Goal: Task Accomplishment & Management: Complete application form

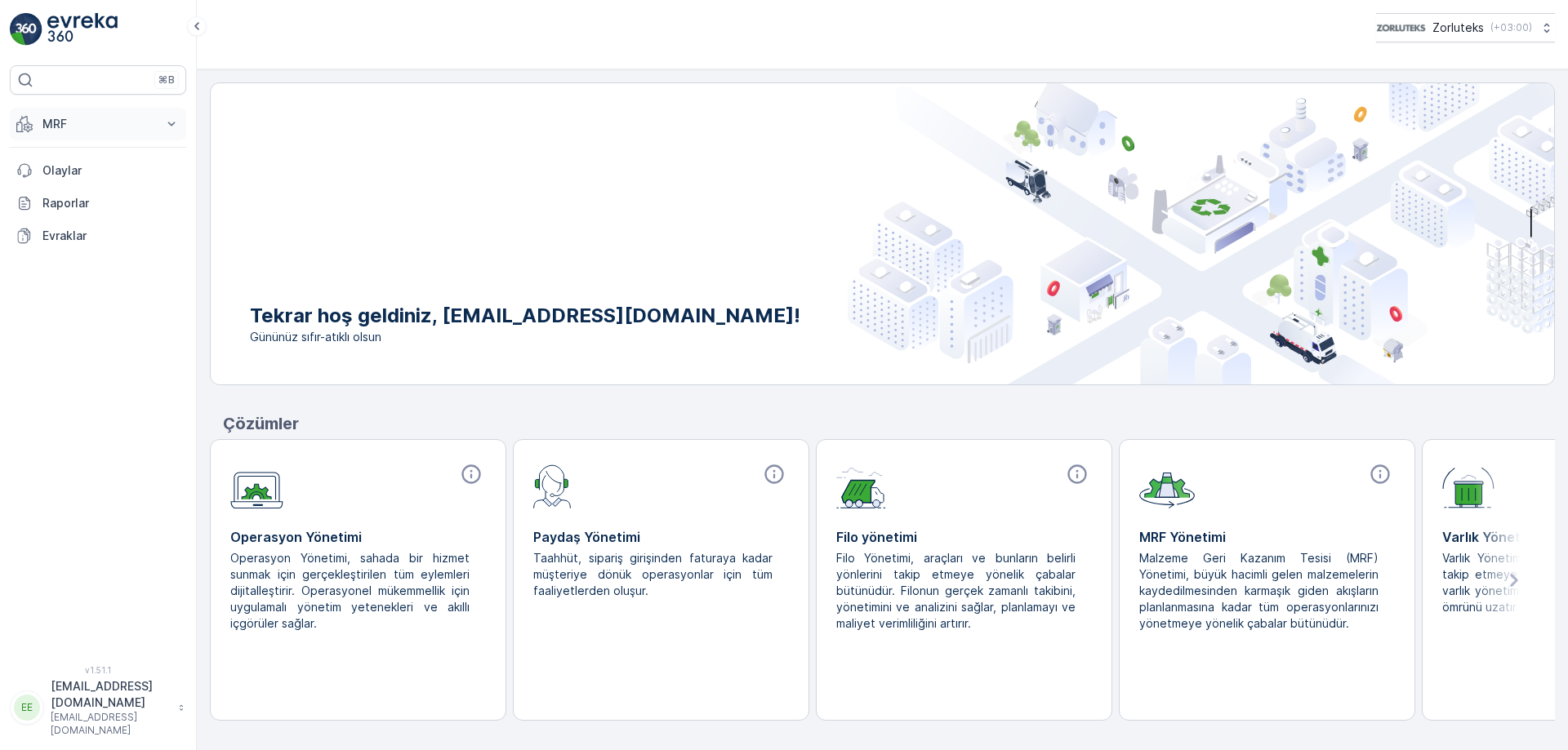
click at [164, 127] on icon at bounding box center [172, 124] width 17 height 17
click at [70, 176] on p "Gelen" at bounding box center [58, 175] width 33 height 17
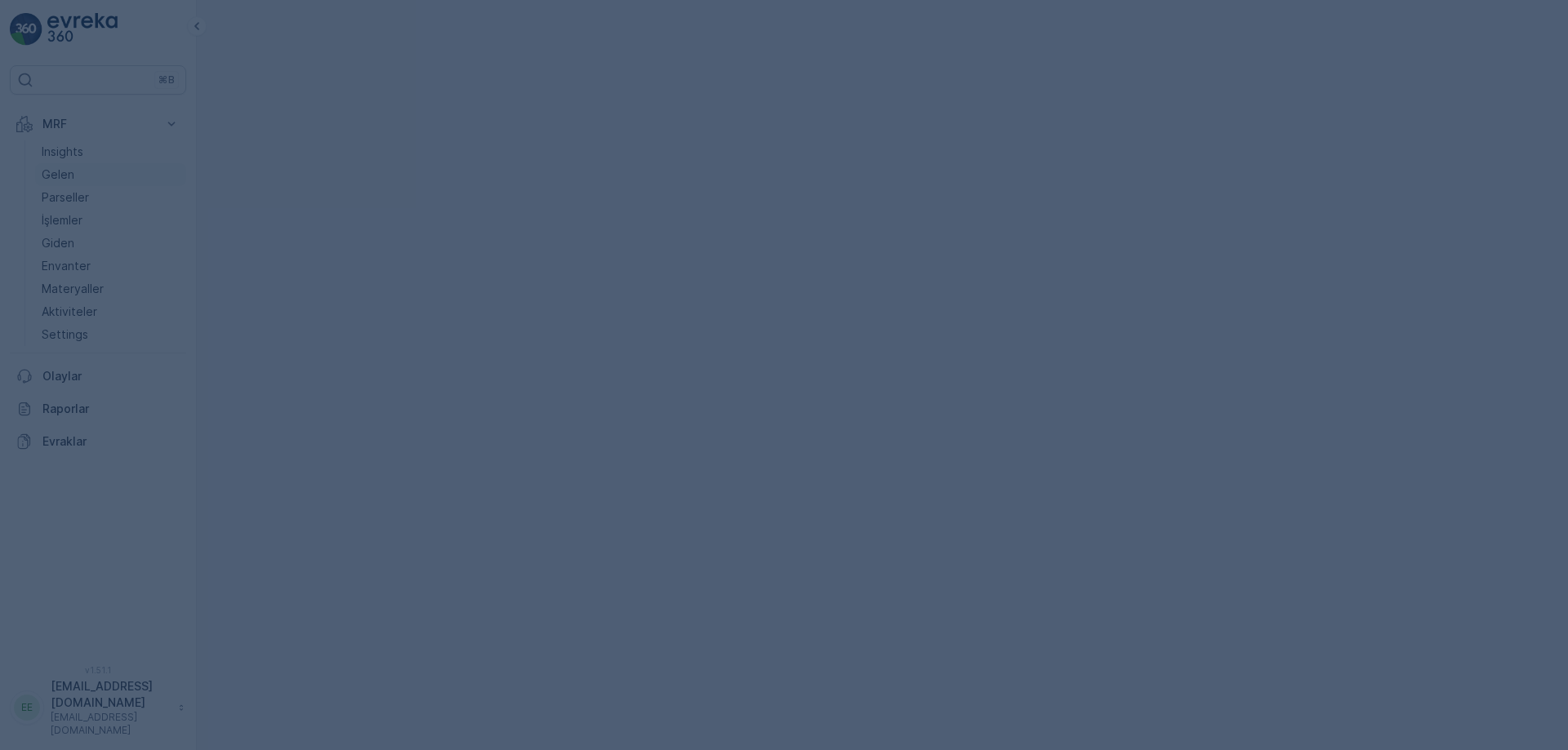
click at [70, 176] on div at bounding box center [784, 375] width 1568 height 750
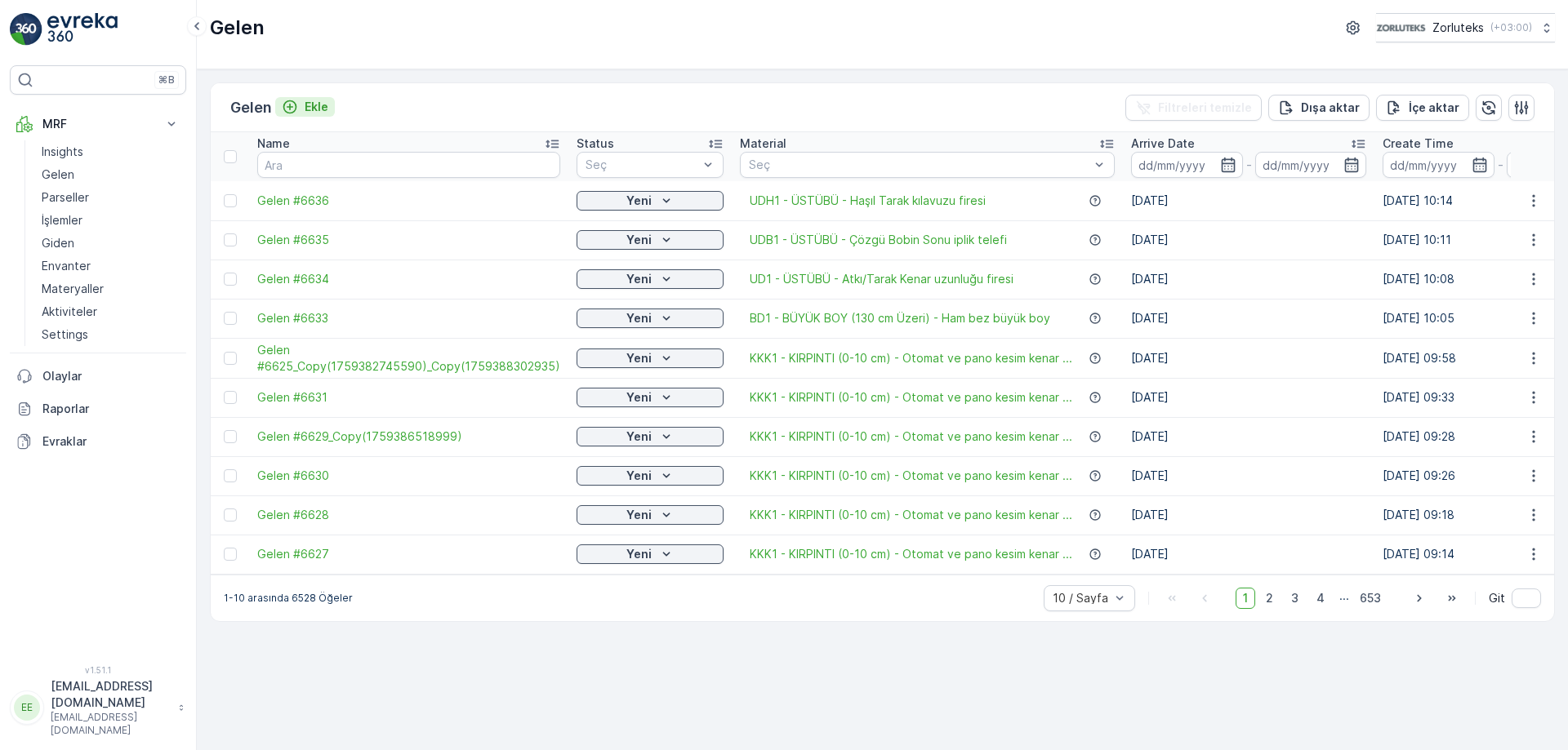
click at [321, 107] on p "Ekle" at bounding box center [316, 107] width 24 height 17
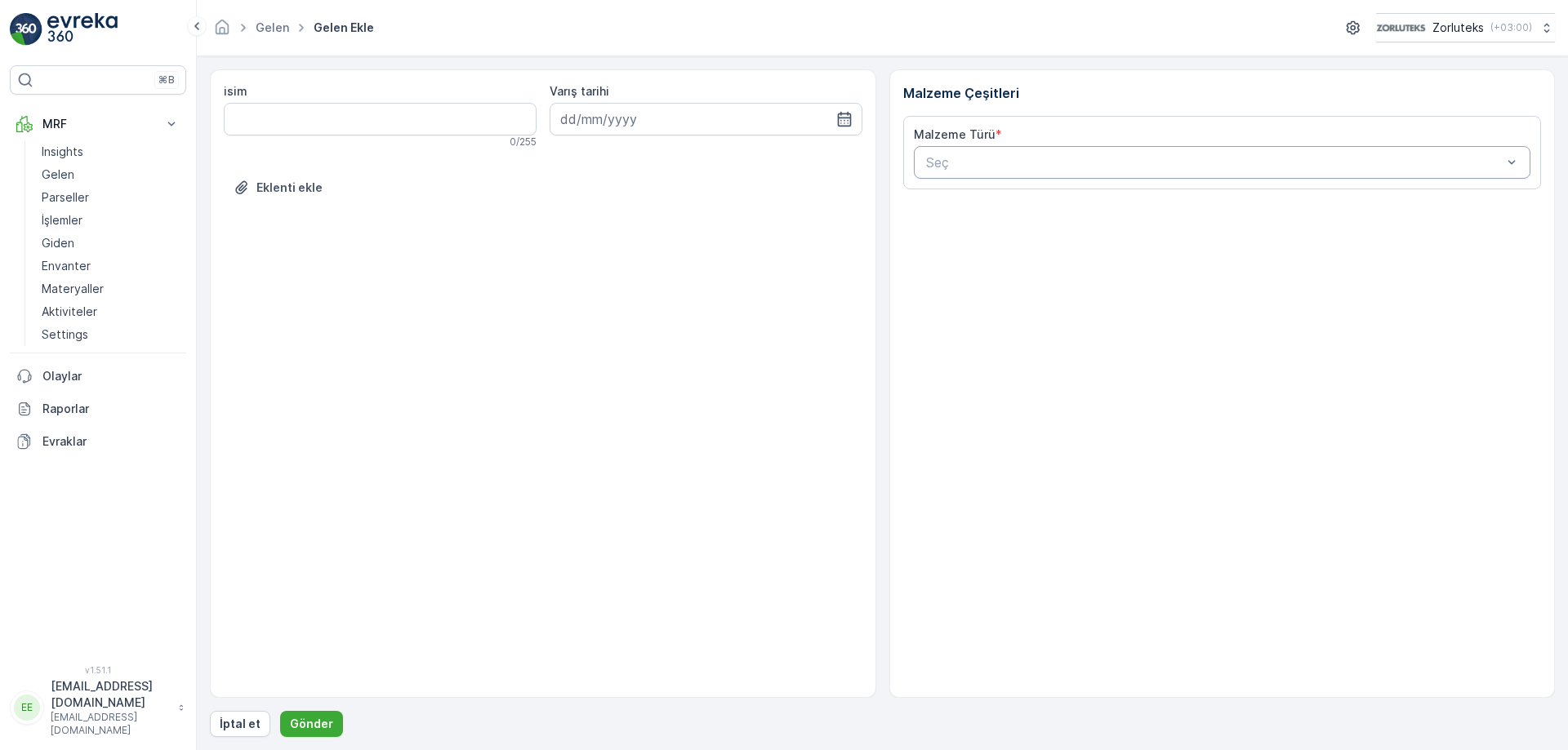
click at [1068, 131] on div "Malzeme Türü *" at bounding box center [1222, 135] width 617 height 17
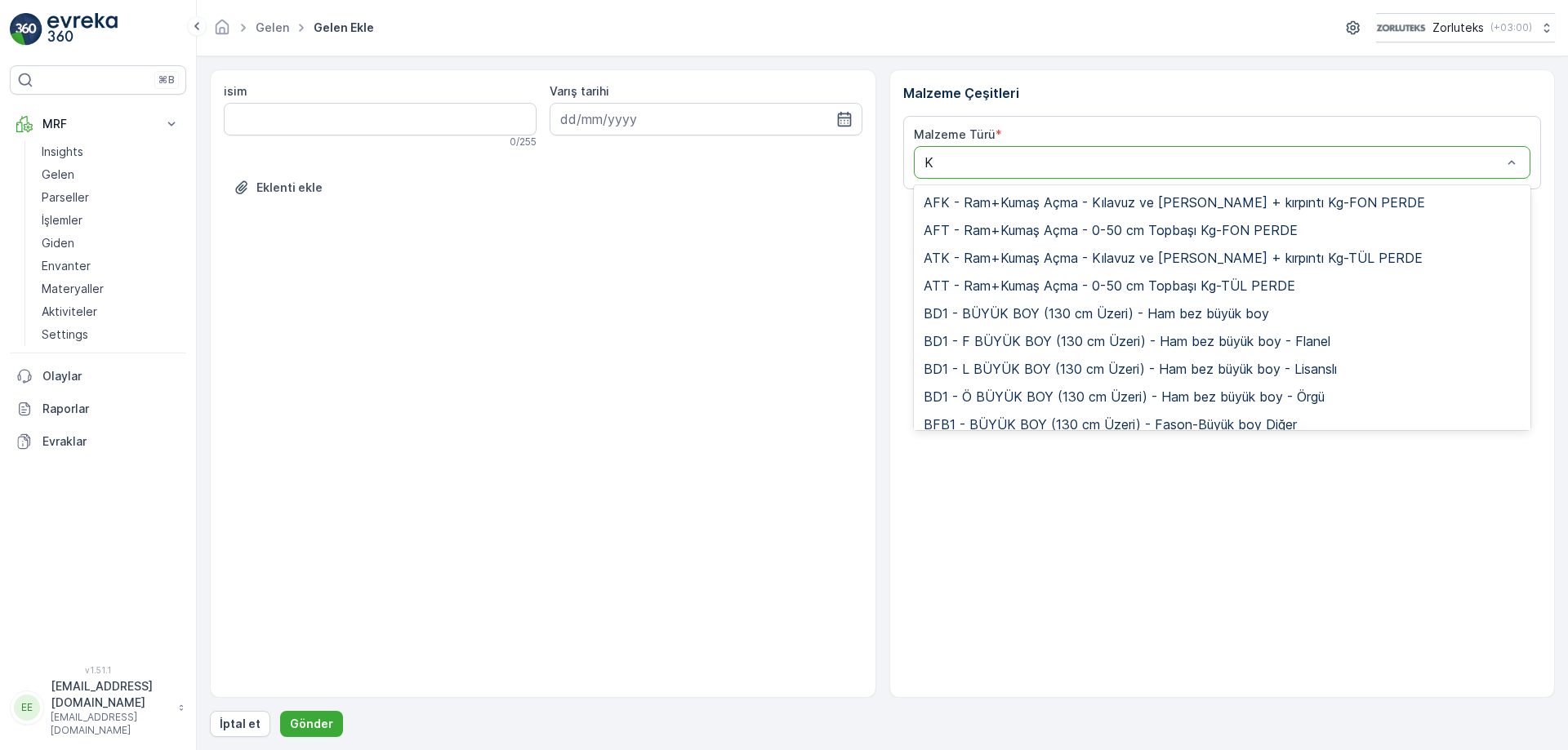
type input "K"
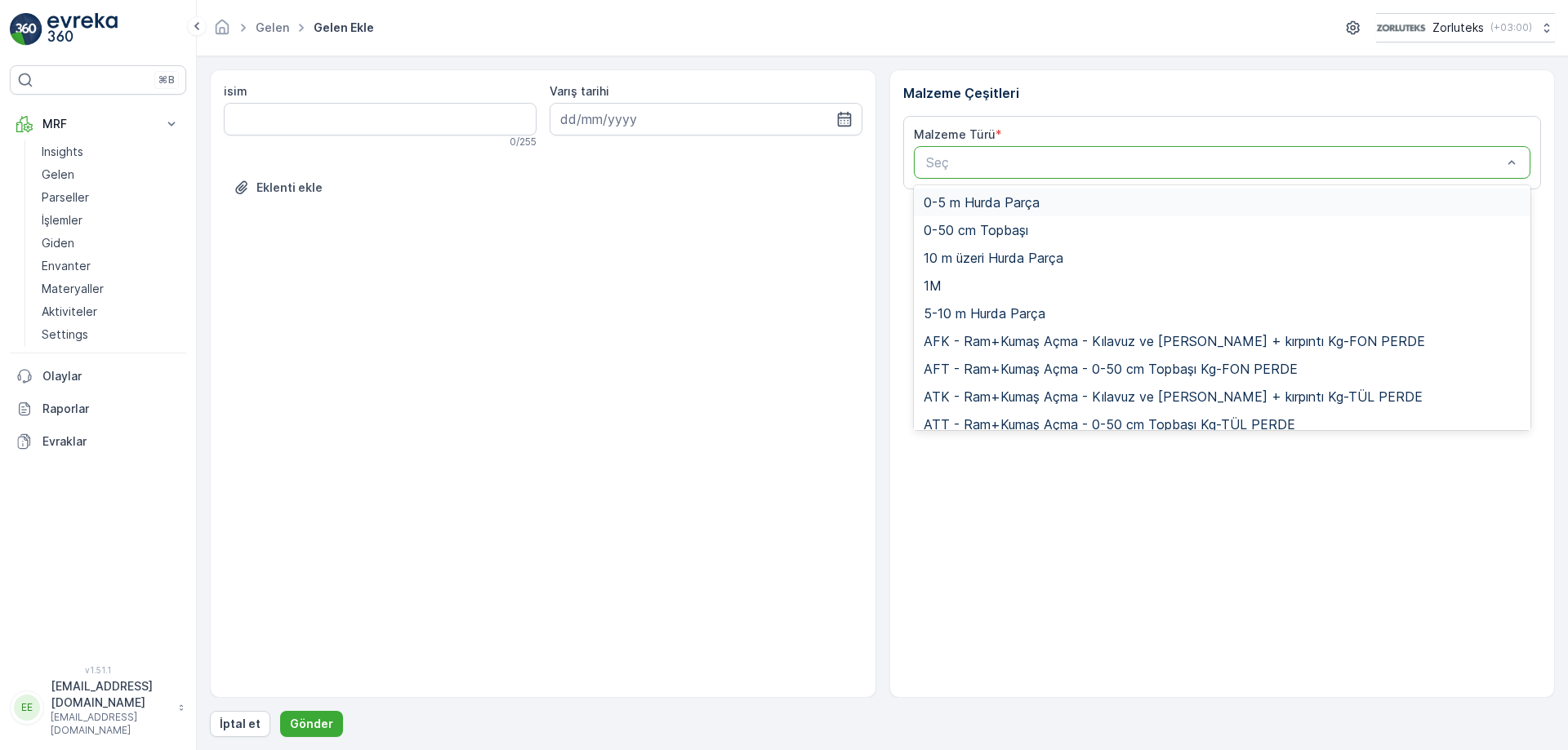
click at [1071, 153] on p "Seç" at bounding box center [1214, 162] width 577 height 19
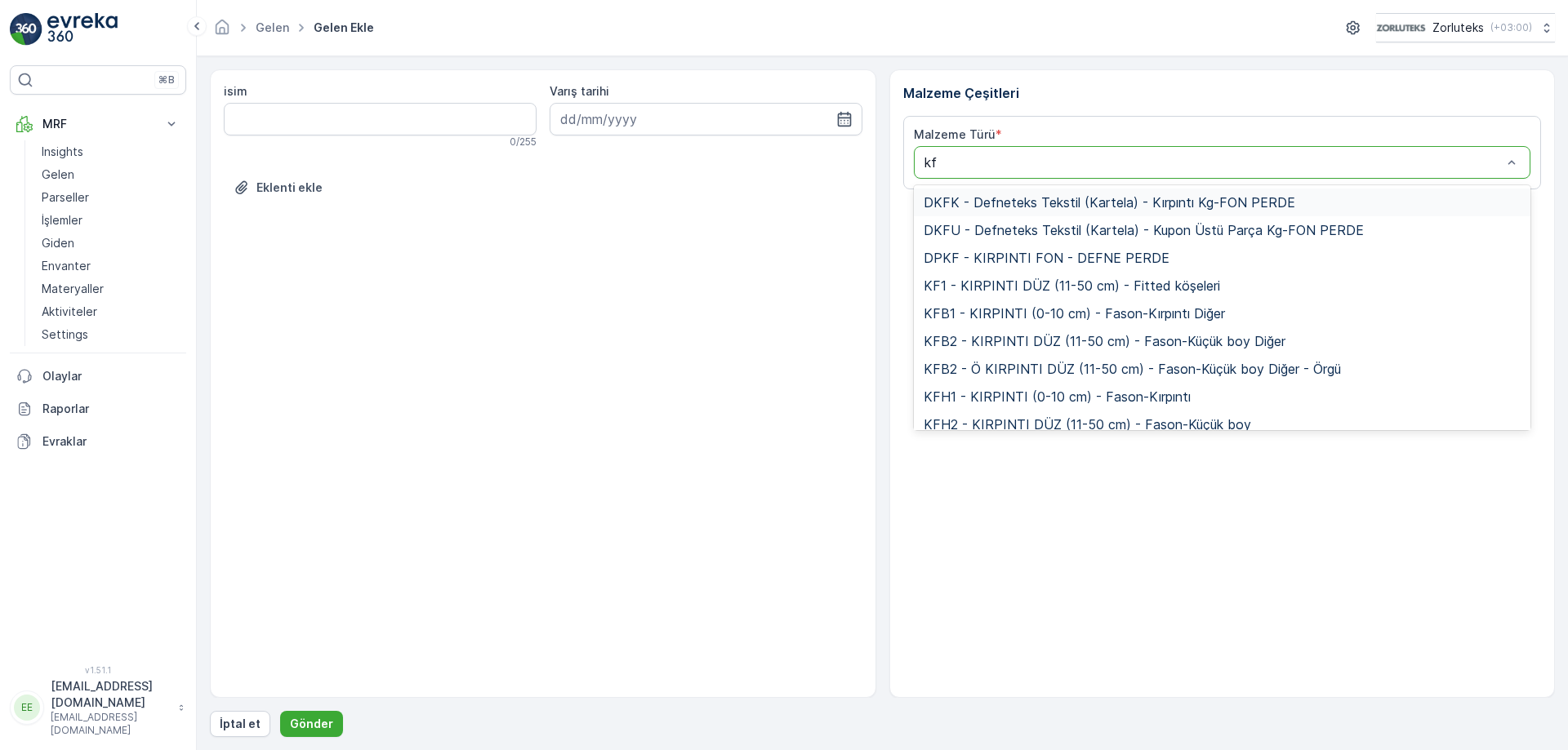
type input "kft"
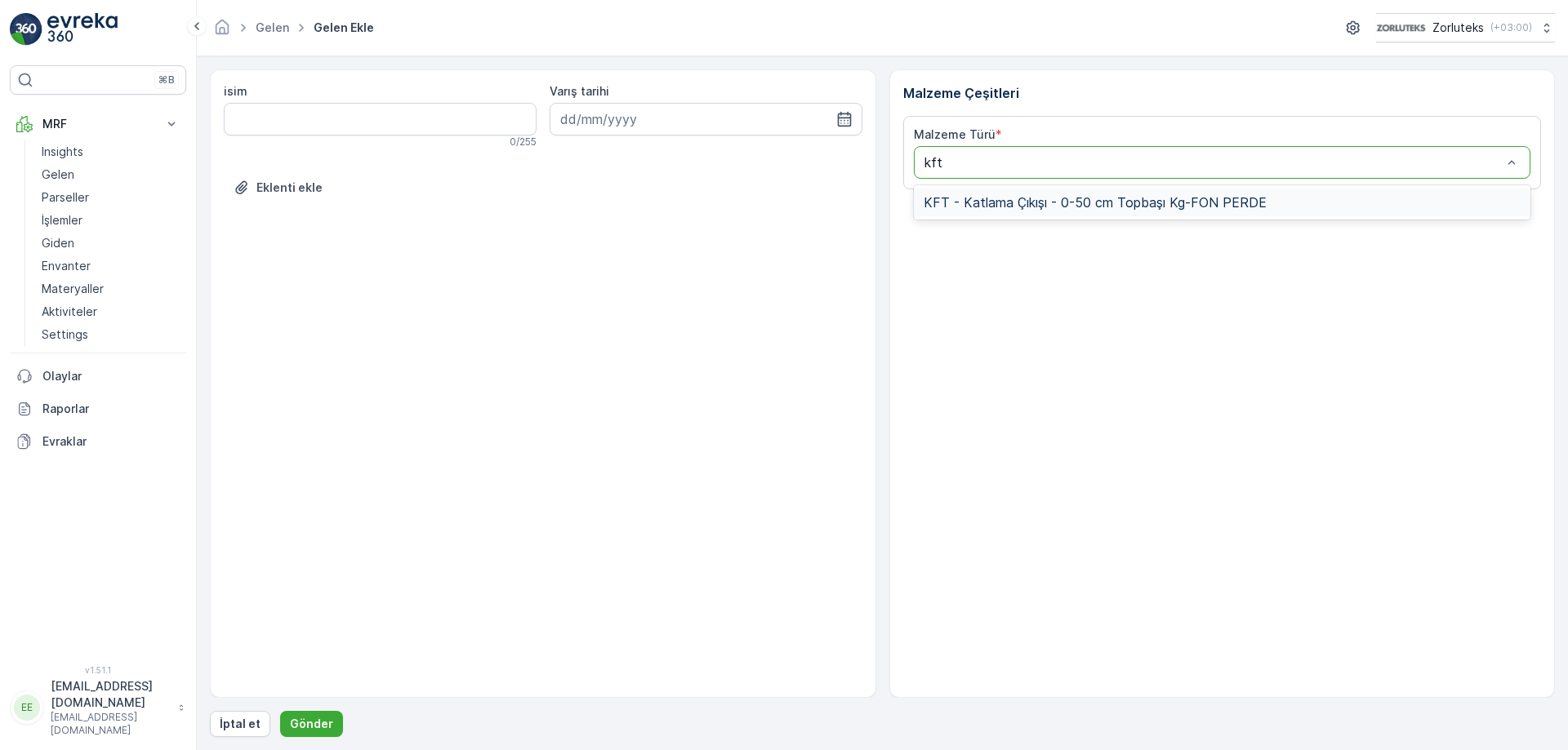
click at [1025, 205] on span "KFT - Katlama Çıkışı - 0-50 cm Topbaşı Kg-FON PERDE" at bounding box center [1094, 202] width 343 height 15
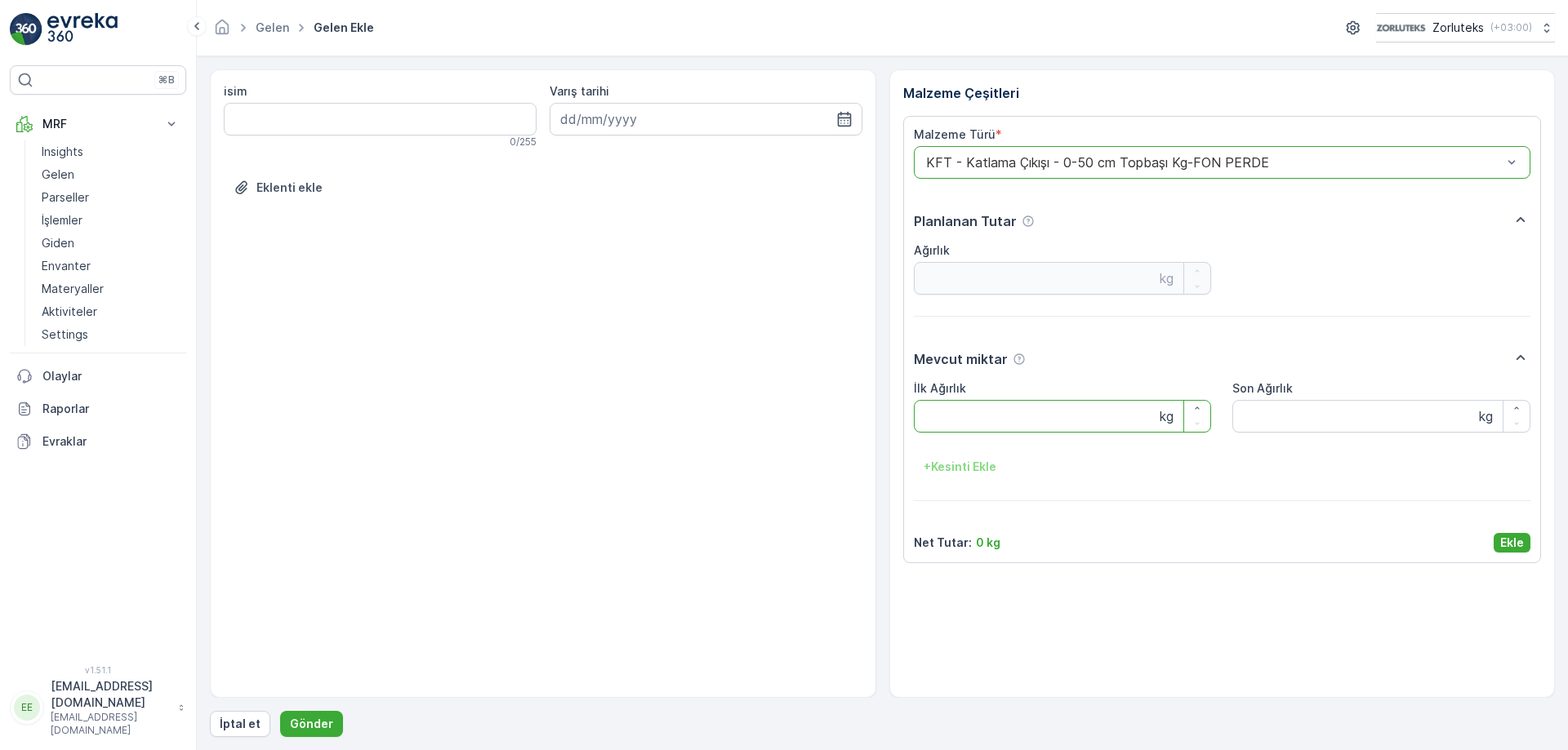
click at [1034, 420] on Ağırlık "İlk Ağırlık" at bounding box center [1063, 416] width 298 height 33
type Ağırlık "39.8"
click at [1263, 417] on Ağırlık "Son Ağırlık" at bounding box center [1381, 416] width 298 height 33
click at [834, 123] on input at bounding box center [706, 119] width 313 height 33
click at [664, 221] on div "2" at bounding box center [665, 222] width 26 height 26
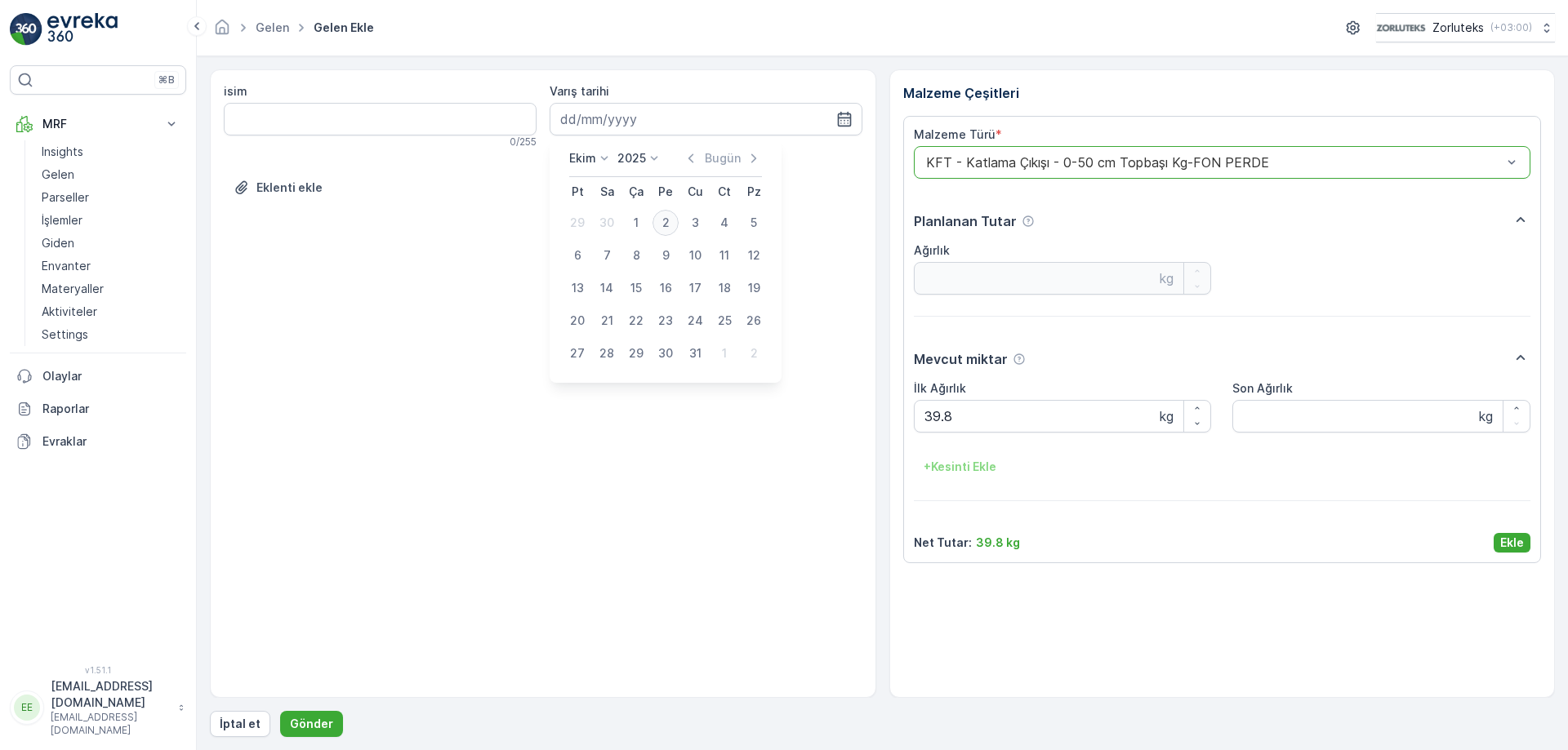
type input "[DATE]"
click at [664, 221] on div "isim 0 / 255 Varış tarihi [DATE] Eklenti ekle" at bounding box center [543, 383] width 667 height 629
click at [327, 116] on input "isim" at bounding box center [380, 119] width 313 height 33
click at [319, 111] on input "isim" at bounding box center [380, 119] width 313 height 33
click at [396, 120] on input "isim" at bounding box center [380, 119] width 313 height 33
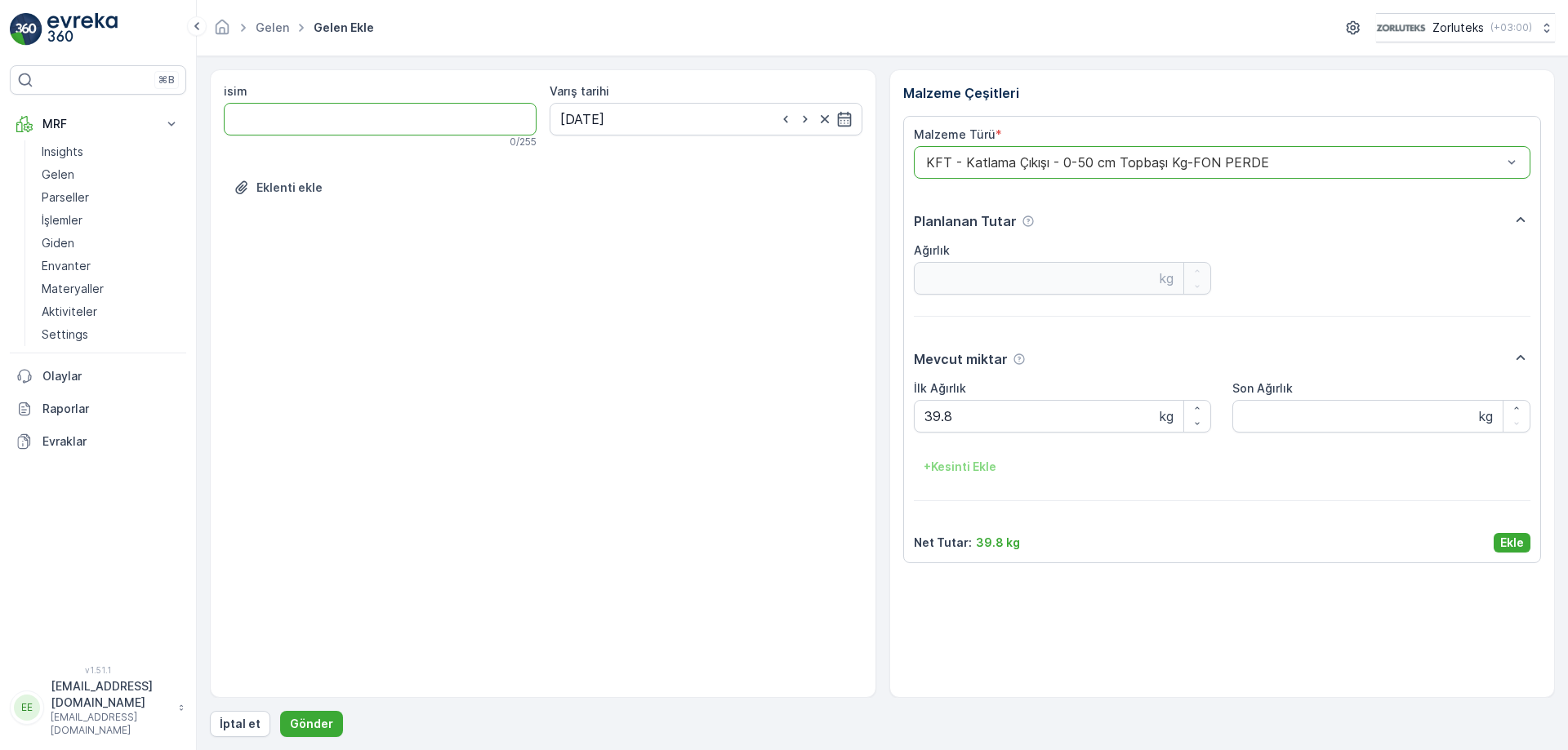
type input "f"
click at [280, 120] on input "FON" at bounding box center [380, 119] width 313 height 33
type input "F"
click at [318, 724] on p "Gönder" at bounding box center [311, 724] width 43 height 17
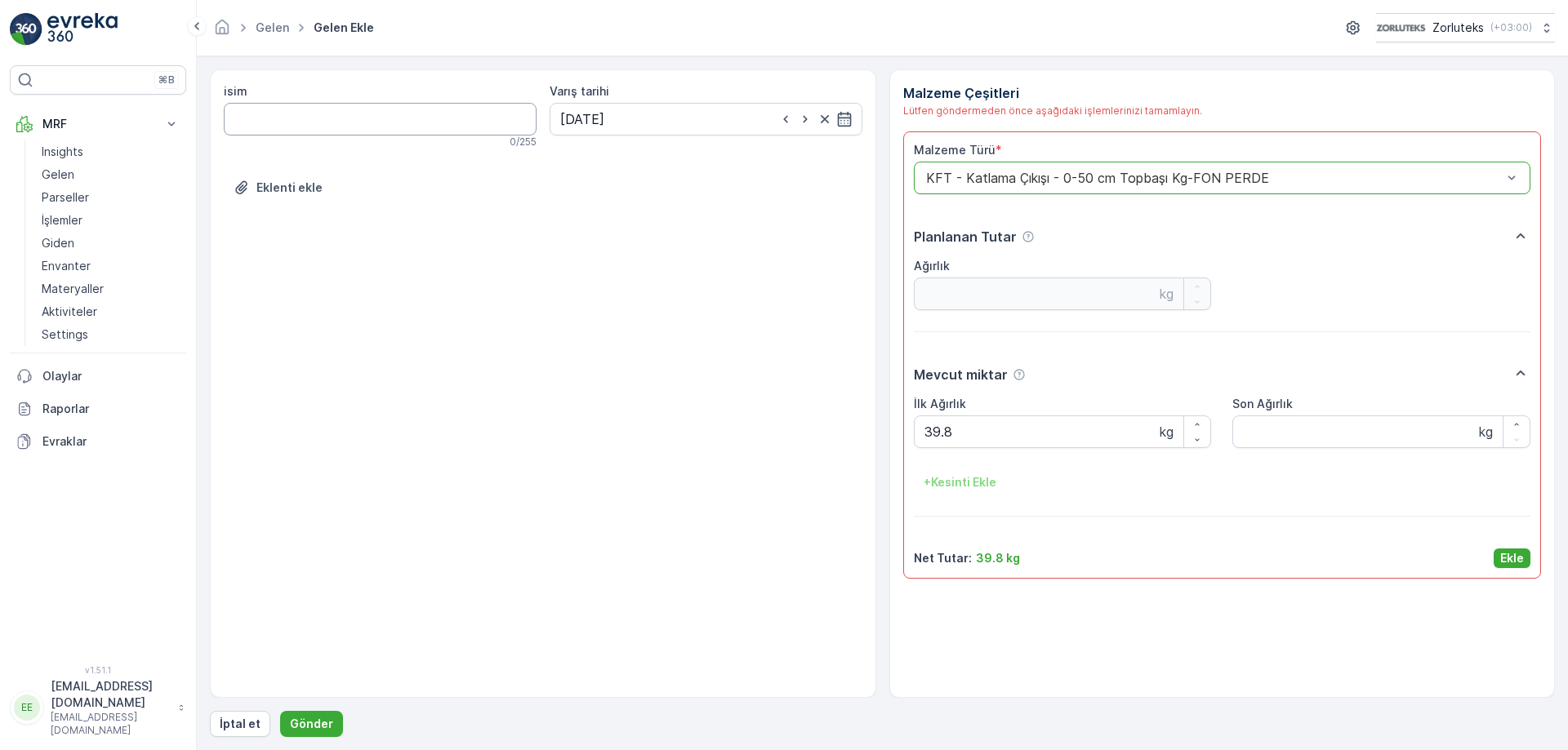
click at [303, 125] on input "isim" at bounding box center [380, 119] width 313 height 33
click at [1328, 427] on Ağırlık "Son Ağırlık" at bounding box center [1381, 432] width 298 height 33
type Ağırlık "39.8"
click at [1506, 554] on p "Ekle" at bounding box center [1512, 558] width 24 height 17
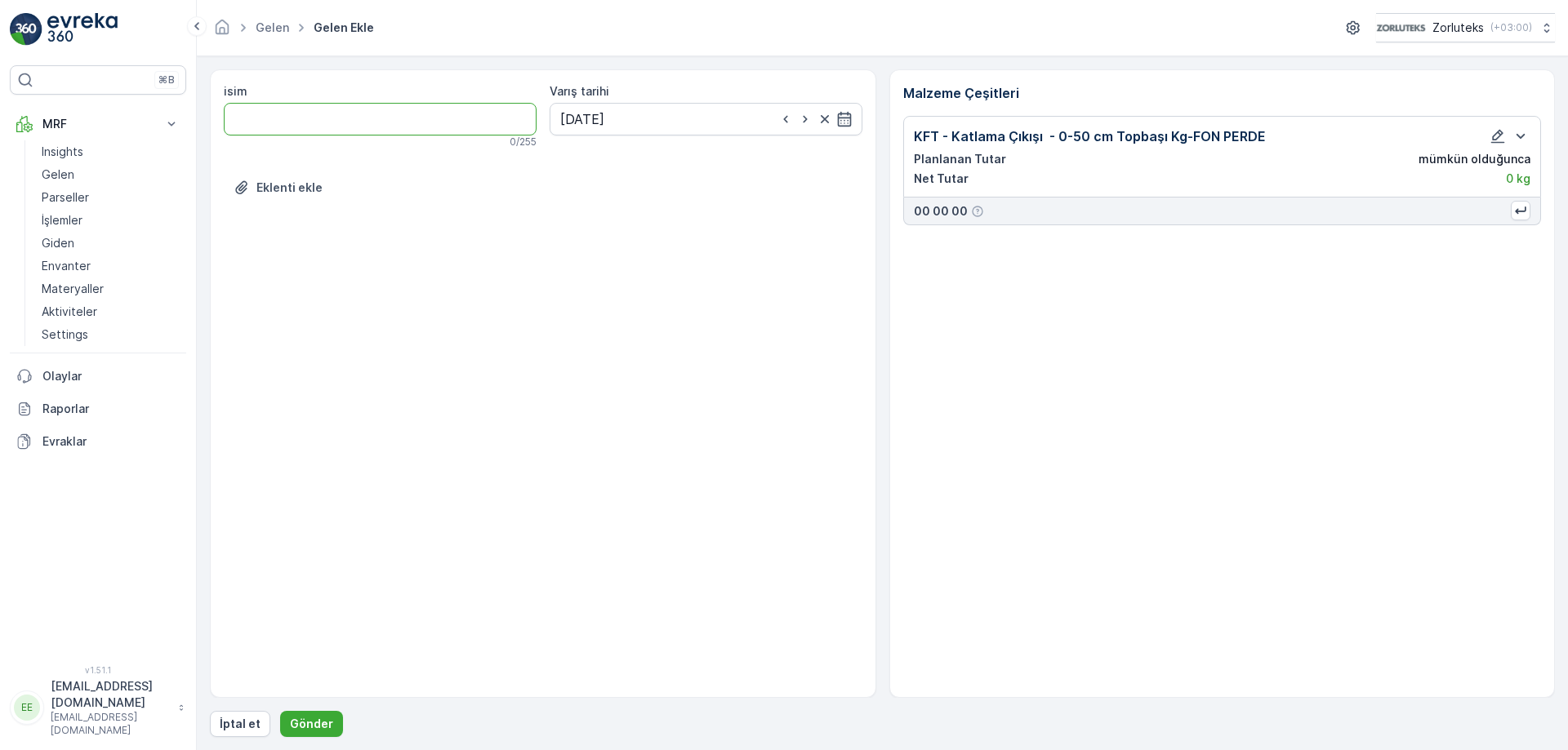
click at [492, 116] on input "isim" at bounding box center [380, 119] width 313 height 33
click at [320, 715] on button "Gönder" at bounding box center [312, 723] width 63 height 26
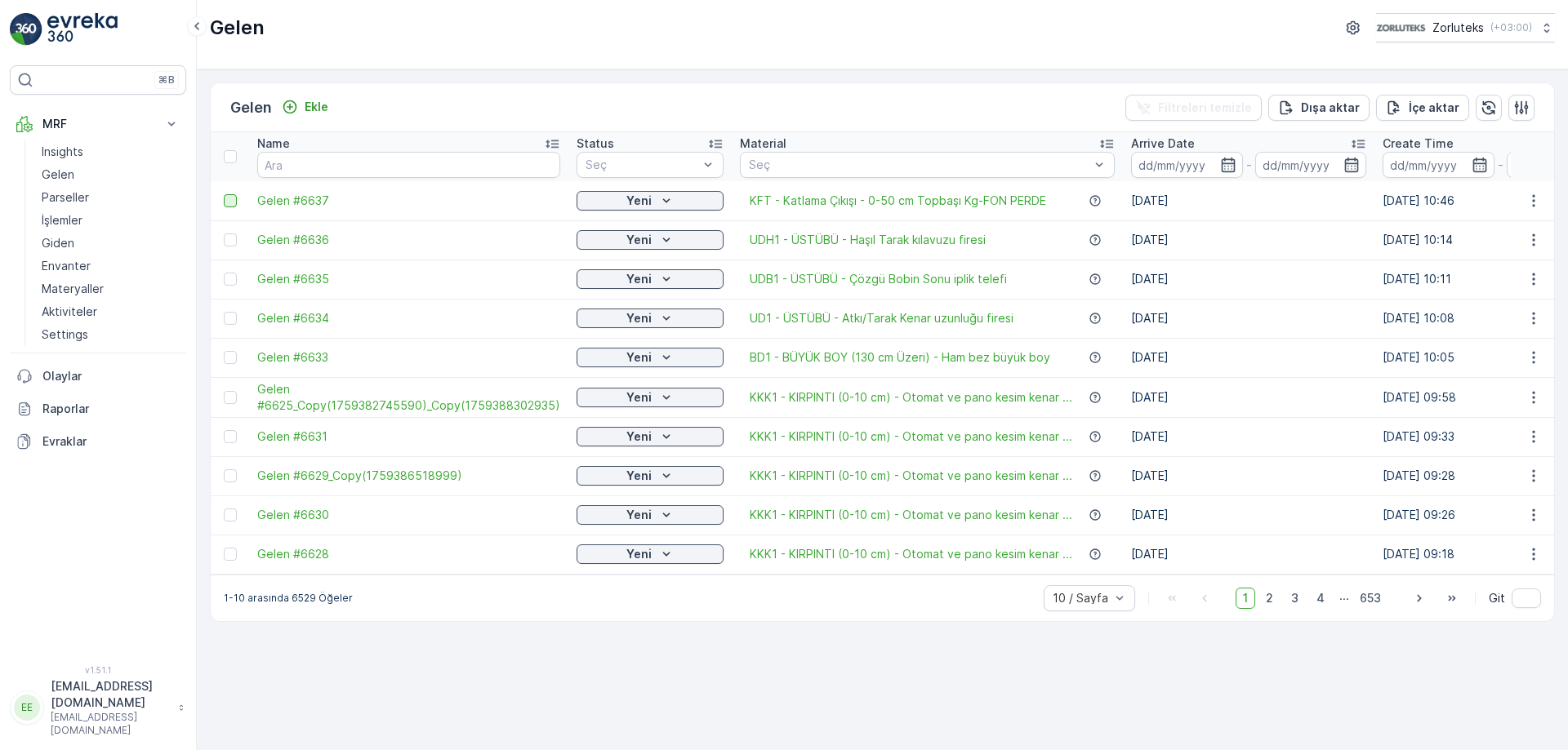
click at [228, 201] on div at bounding box center [230, 200] width 13 height 13
click at [223, 194] on input "checkbox" at bounding box center [223, 194] width 0 height 0
click at [1437, 110] on p "QR'ı yazdır" at bounding box center [1412, 108] width 62 height 17
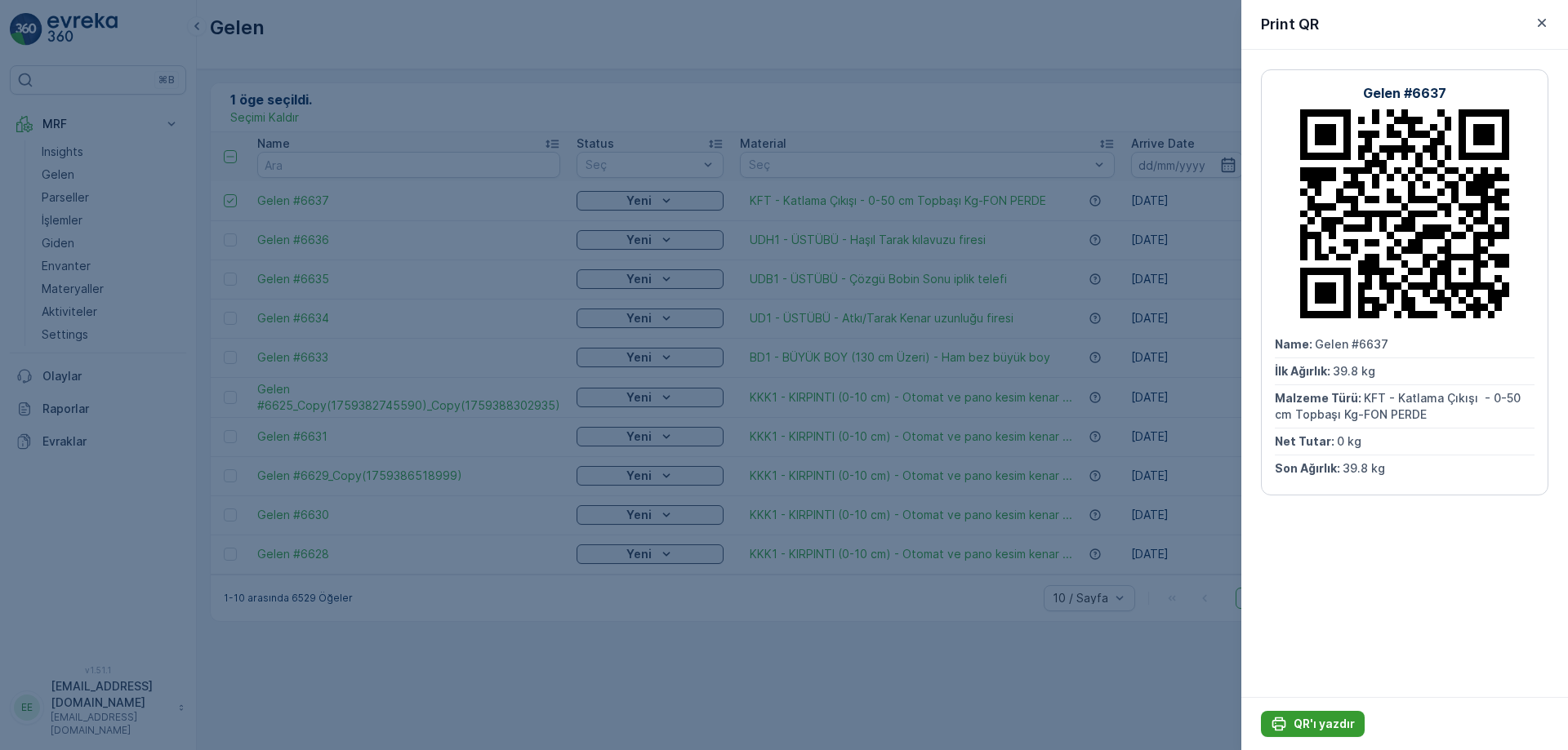
click at [1334, 723] on p "QR'ı yazdır" at bounding box center [1323, 724] width 62 height 17
click at [1339, 722] on p "QR'ı yazdır" at bounding box center [1323, 724] width 62 height 17
click at [458, 83] on div at bounding box center [784, 375] width 1568 height 750
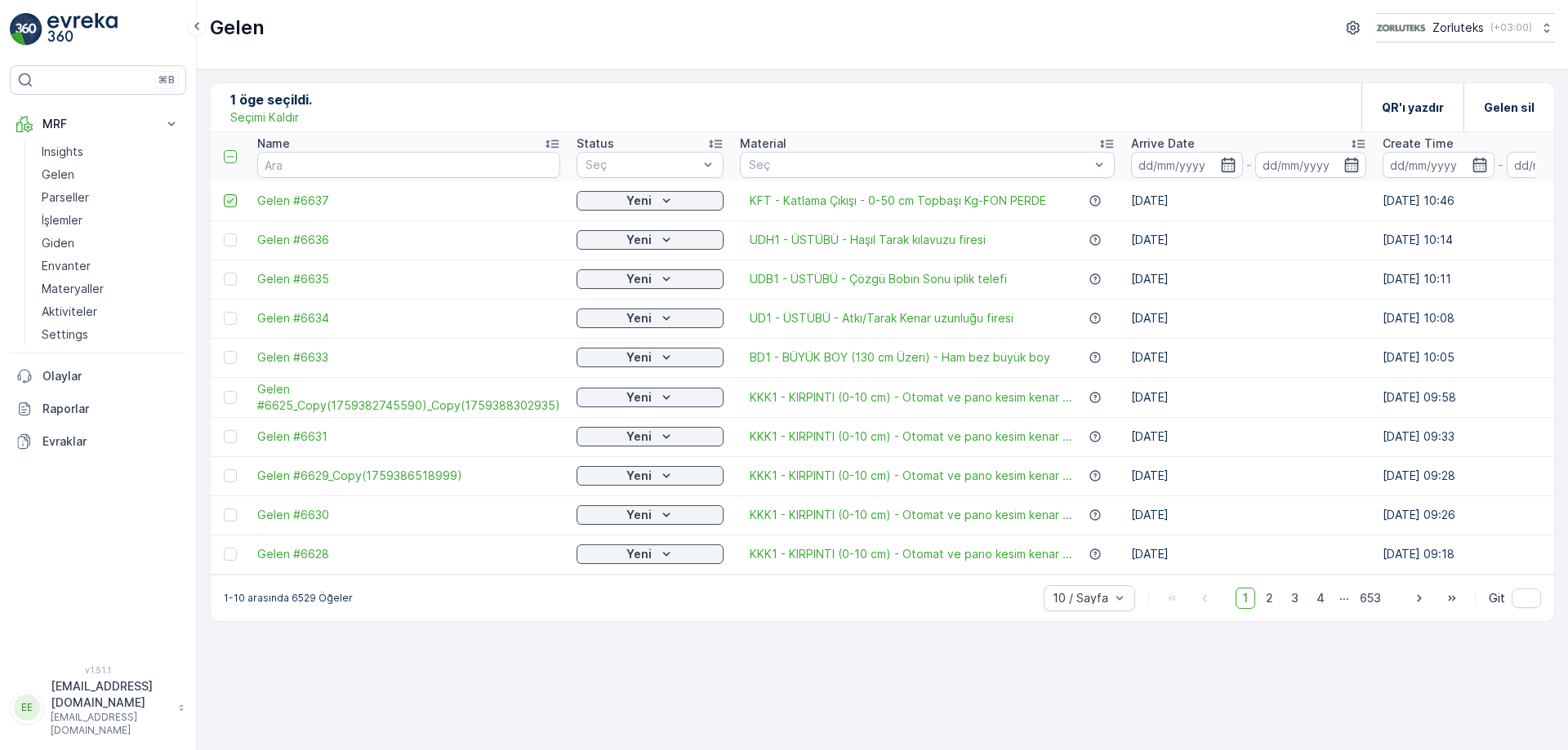
click at [233, 193] on td at bounding box center [230, 200] width 39 height 40
click at [234, 197] on icon at bounding box center [230, 200] width 11 height 11
click at [223, 194] on input "checkbox" at bounding box center [223, 194] width 0 height 0
click at [52, 125] on p "MRF" at bounding box center [97, 124] width 111 height 17
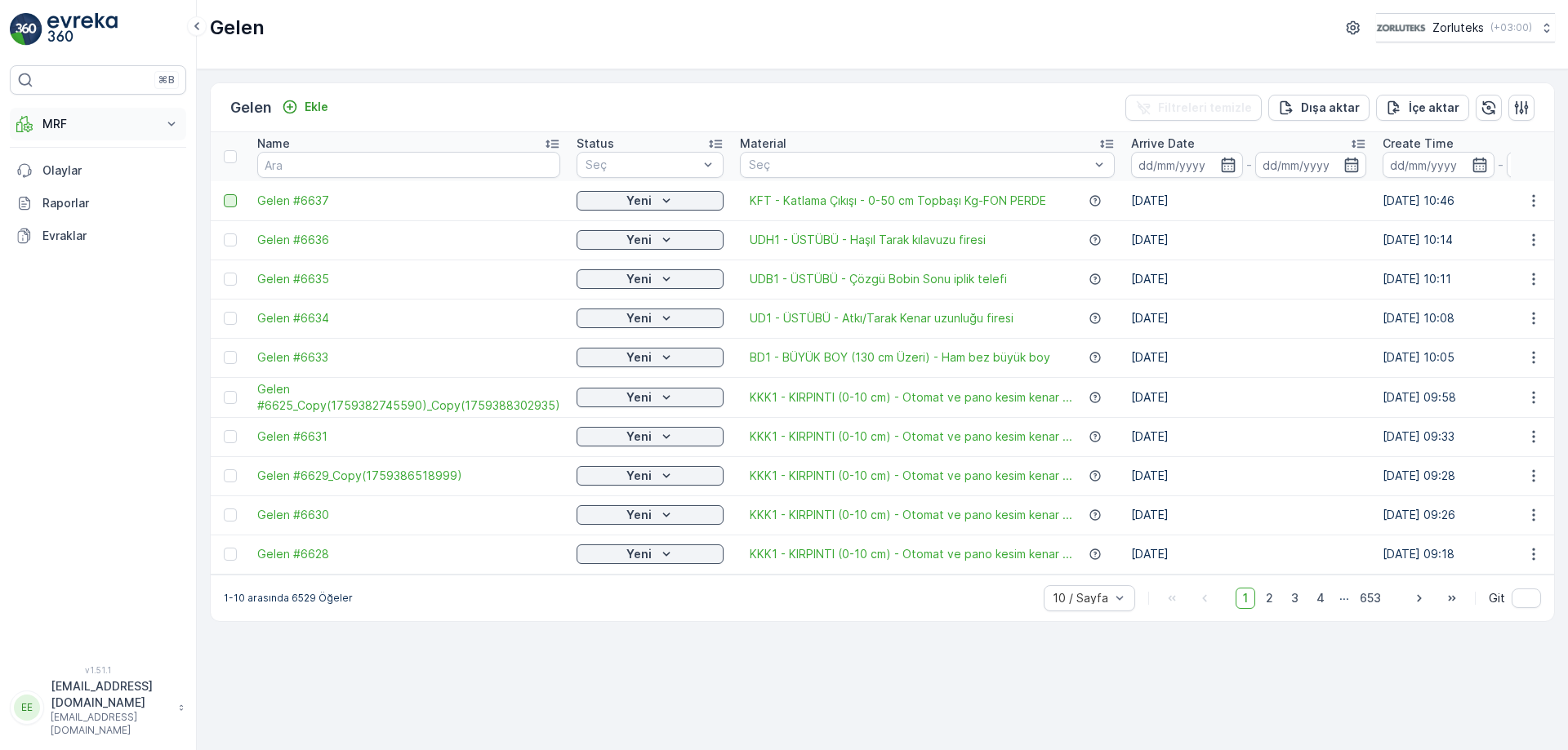
click at [171, 127] on icon at bounding box center [172, 124] width 17 height 17
click at [61, 176] on p "Gelen" at bounding box center [58, 175] width 33 height 17
click at [315, 98] on button "Ekle" at bounding box center [304, 107] width 60 height 19
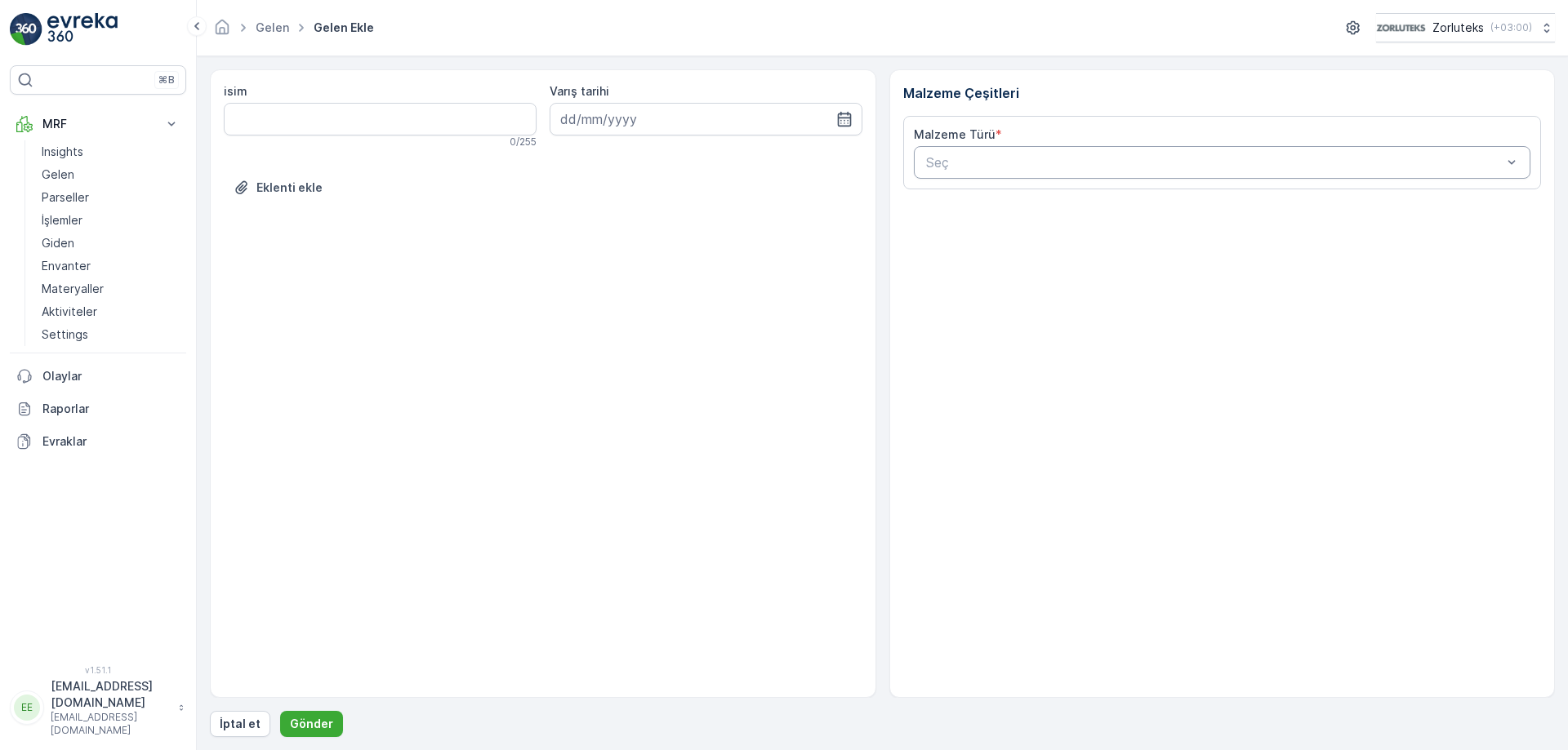
click at [1023, 177] on div "Seç" at bounding box center [1222, 163] width 617 height 33
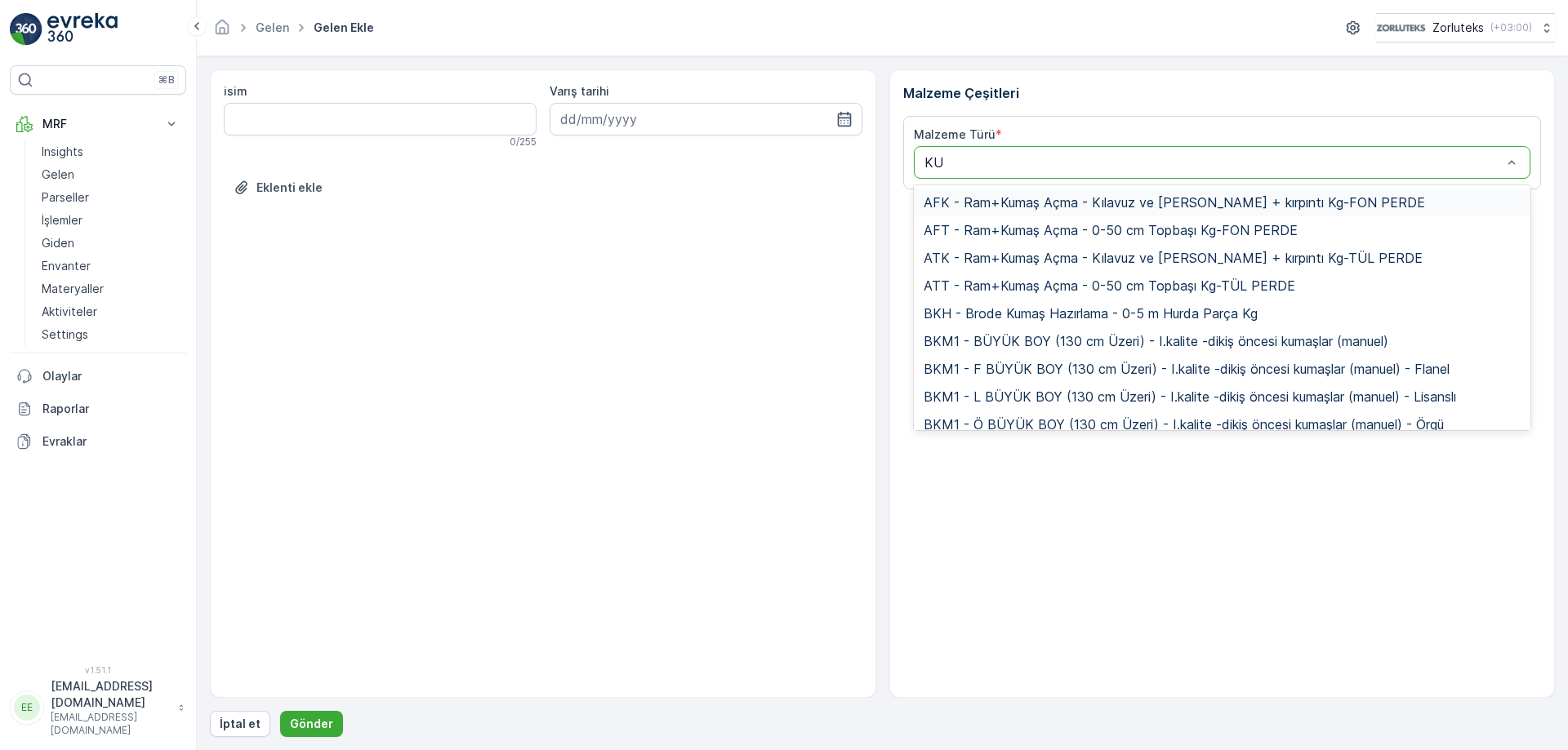
type input "K"
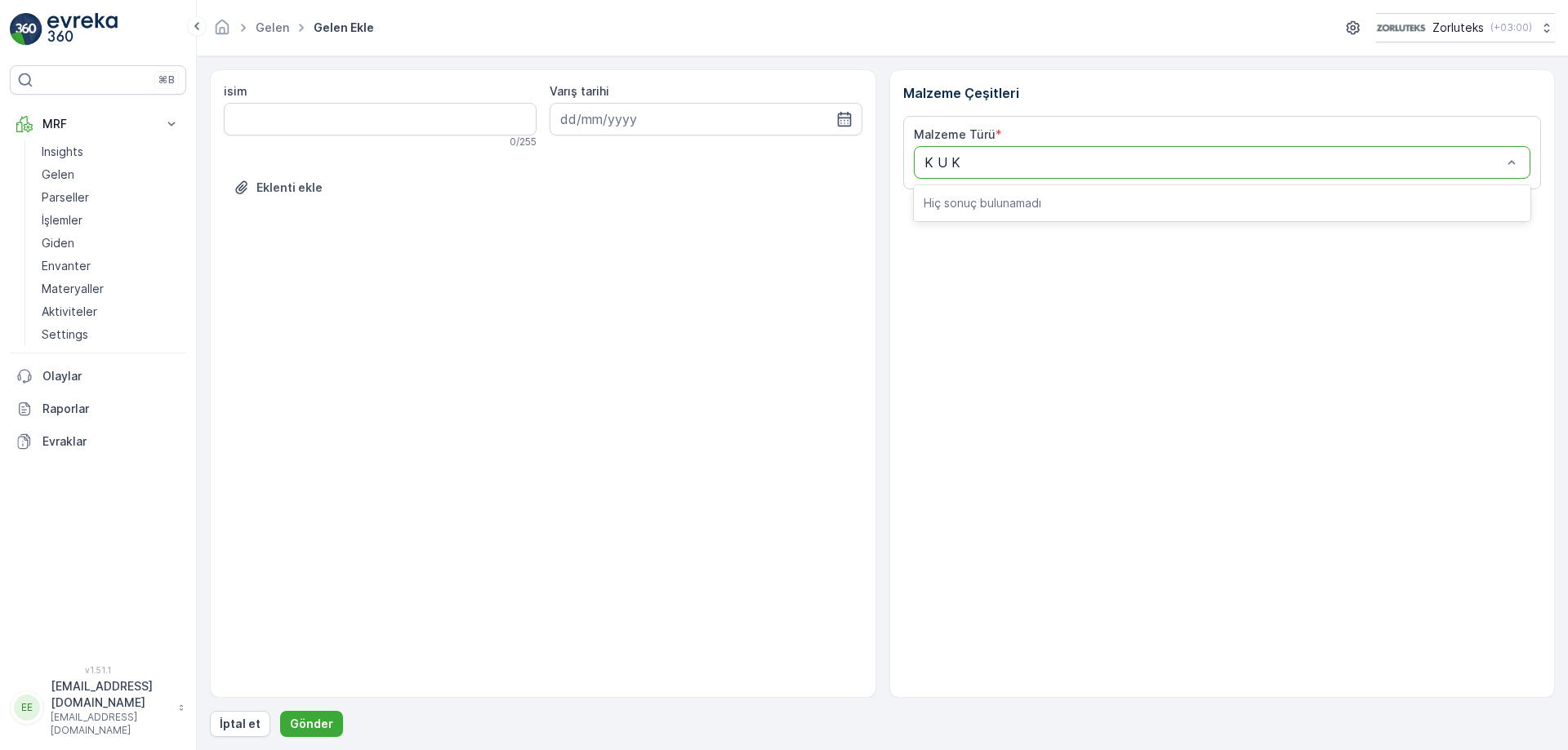
type input "K U KT"
click at [1526, 168] on div "Seç" at bounding box center [1222, 163] width 617 height 33
type input "K"
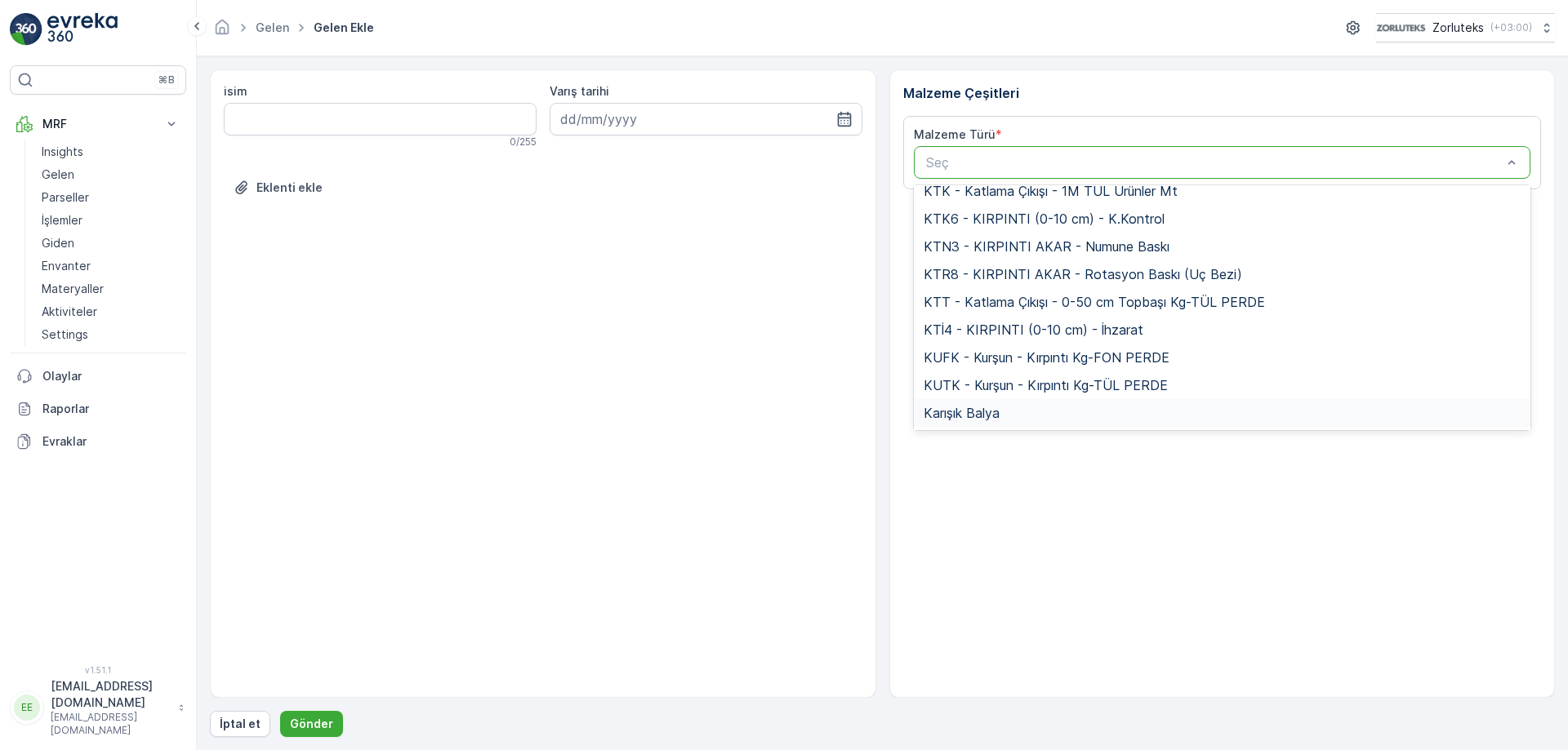
scroll to position [6447, 0]
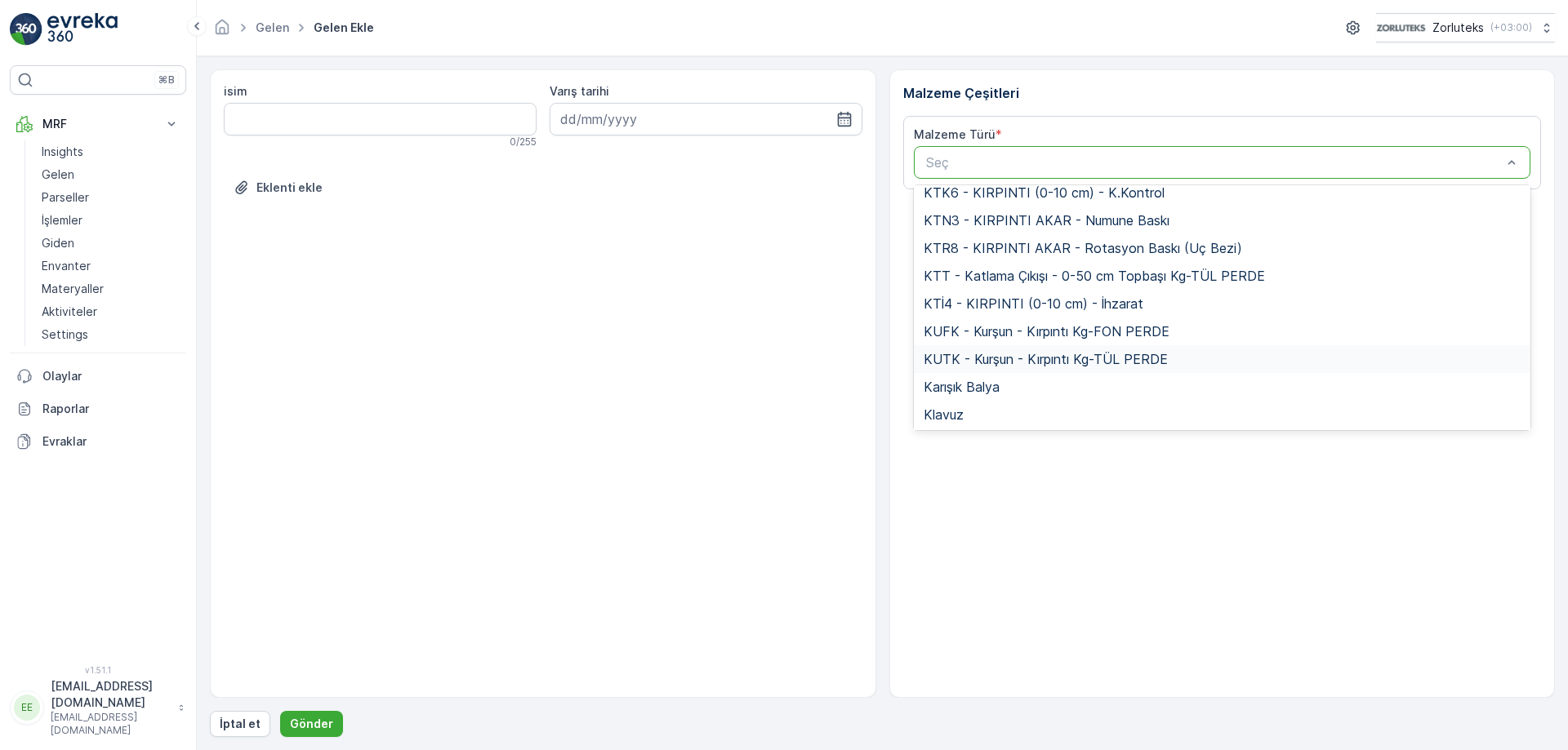
click at [955, 363] on span "KUTK - Kurşun - Kırpıntı Kg-TÜL PERDE" at bounding box center [1045, 359] width 244 height 15
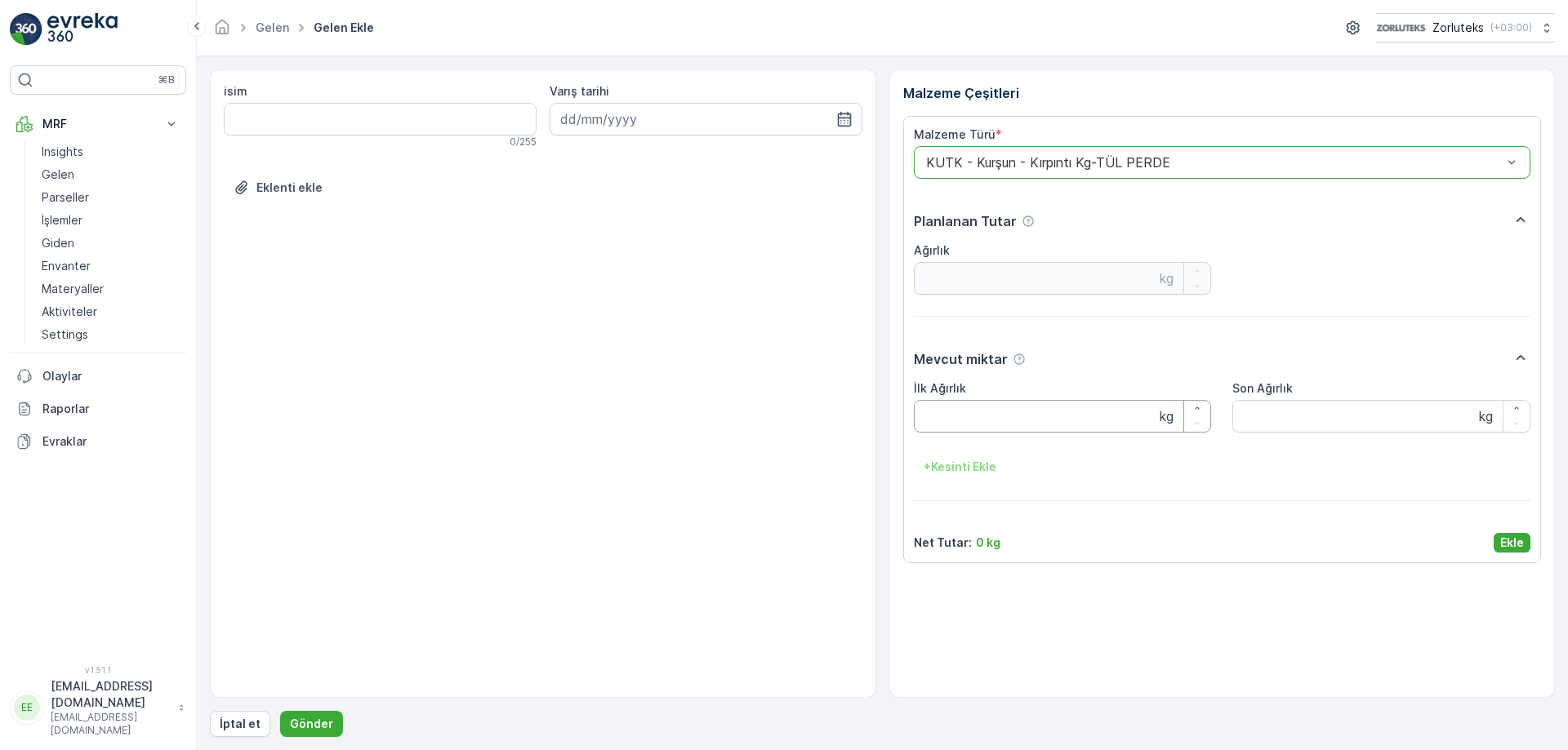
click at [1002, 413] on Ağırlık "İlk Ağırlık" at bounding box center [1063, 416] width 298 height 33
type Ağırlık "32"
click at [1343, 423] on Ağırlık "Son Ağırlık" at bounding box center [1381, 416] width 298 height 33
type Ağırlık "32"
click at [1273, 406] on Ağırlık "32" at bounding box center [1381, 416] width 298 height 33
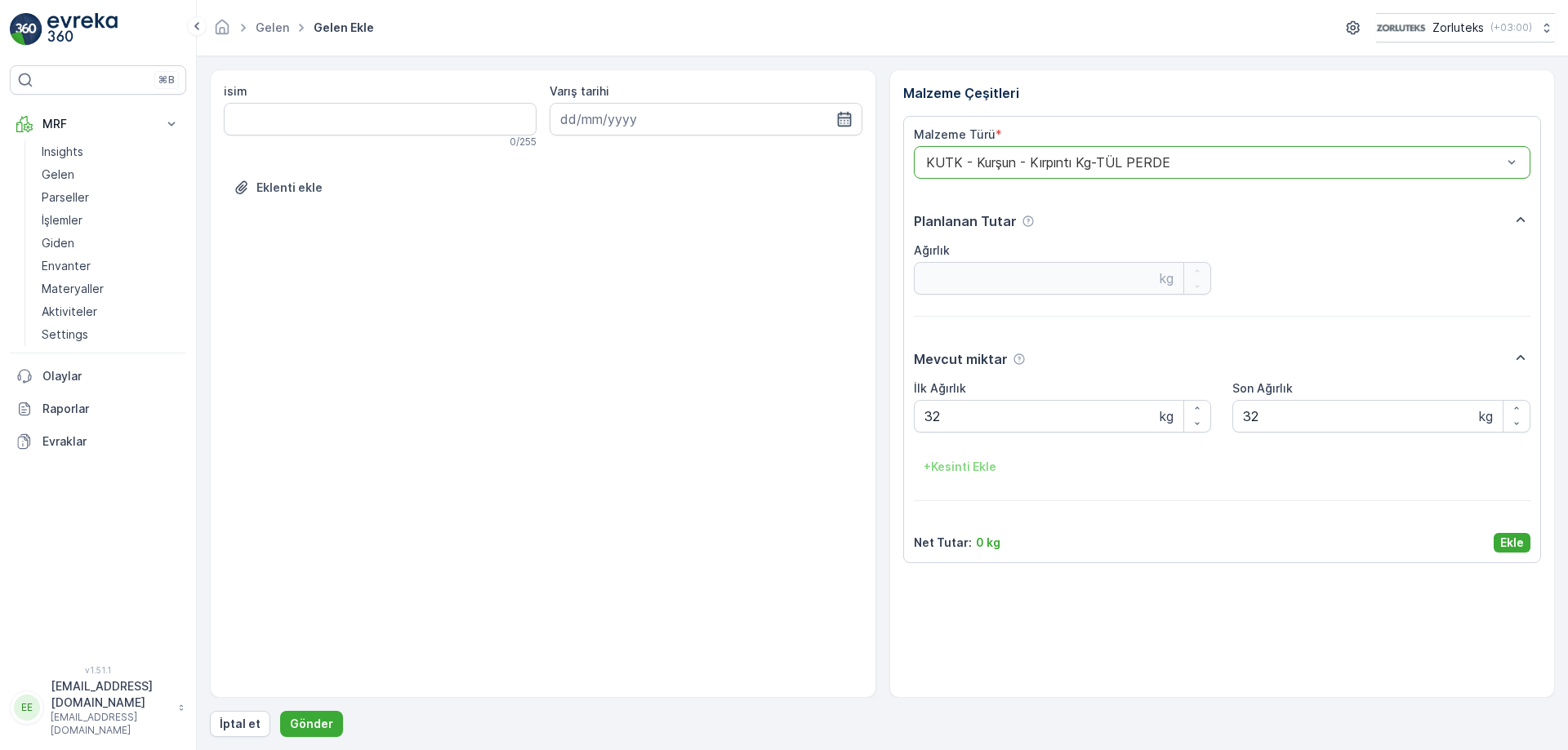
click at [836, 122] on icon "button" at bounding box center [844, 119] width 17 height 17
click at [658, 224] on div "2" at bounding box center [665, 222] width 26 height 26
type input "[DATE]"
click at [1518, 539] on p "Ekle" at bounding box center [1512, 543] width 24 height 17
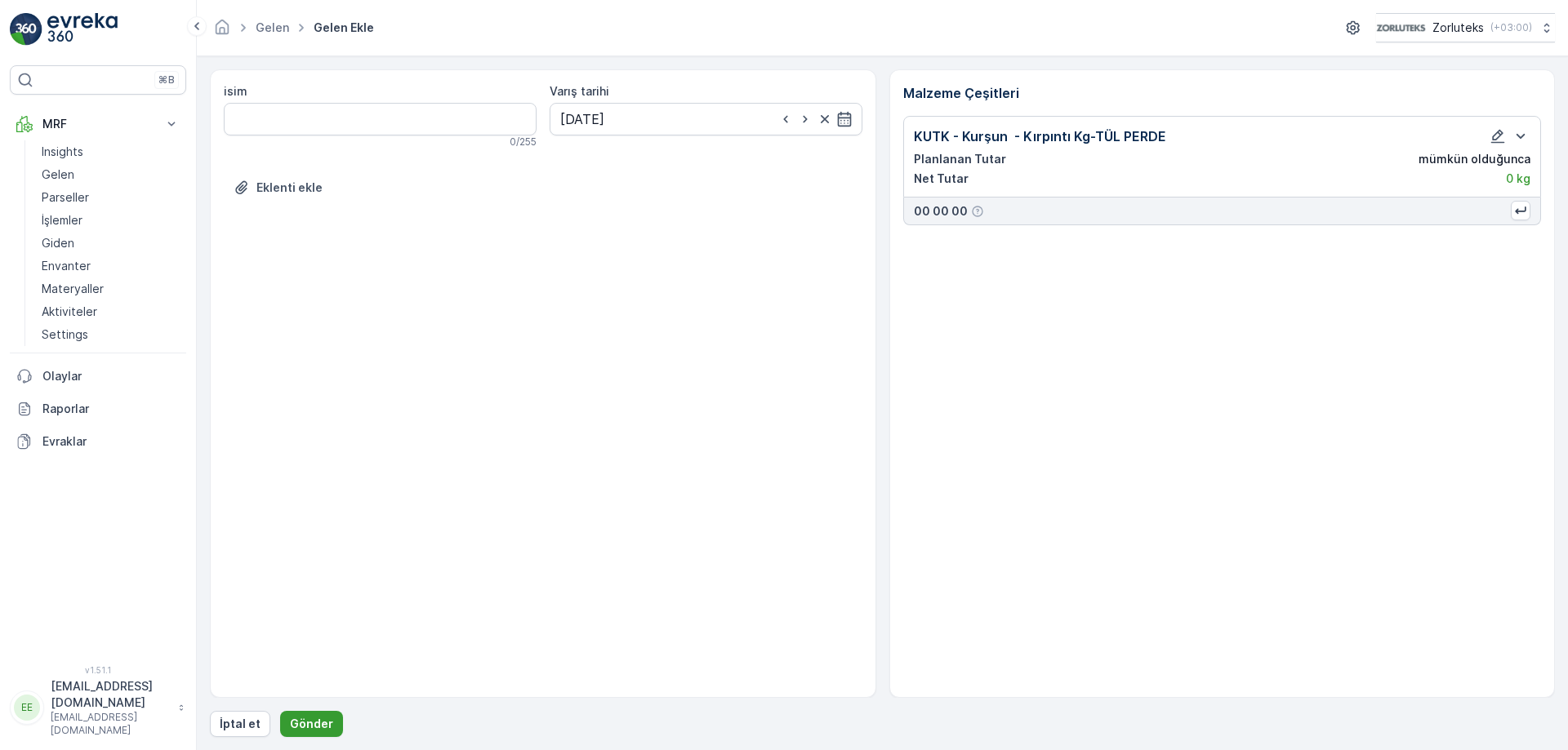
click at [315, 730] on p "Gönder" at bounding box center [311, 724] width 43 height 17
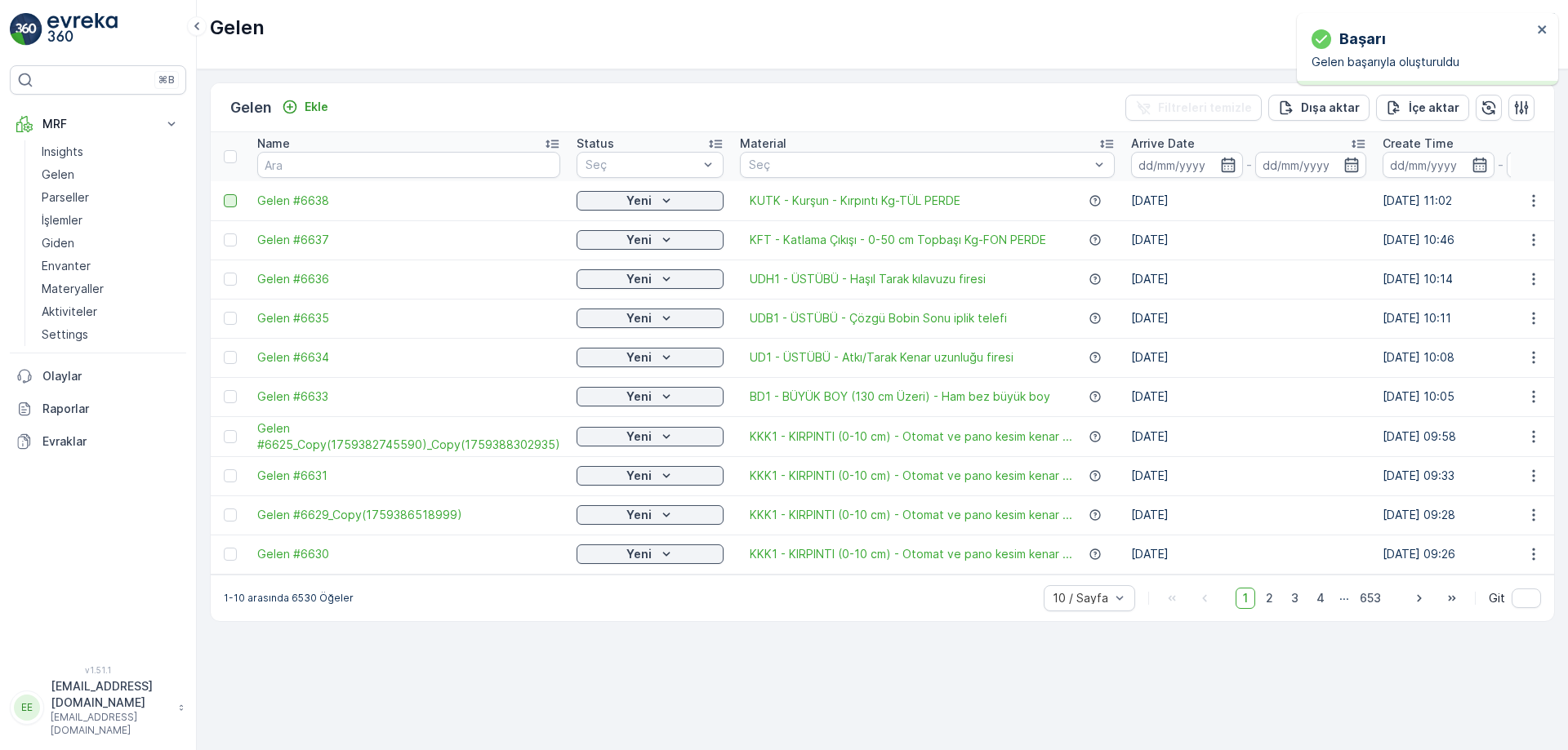
click at [224, 204] on div at bounding box center [230, 200] width 13 height 13
click at [223, 194] on input "checkbox" at bounding box center [223, 194] width 0 height 0
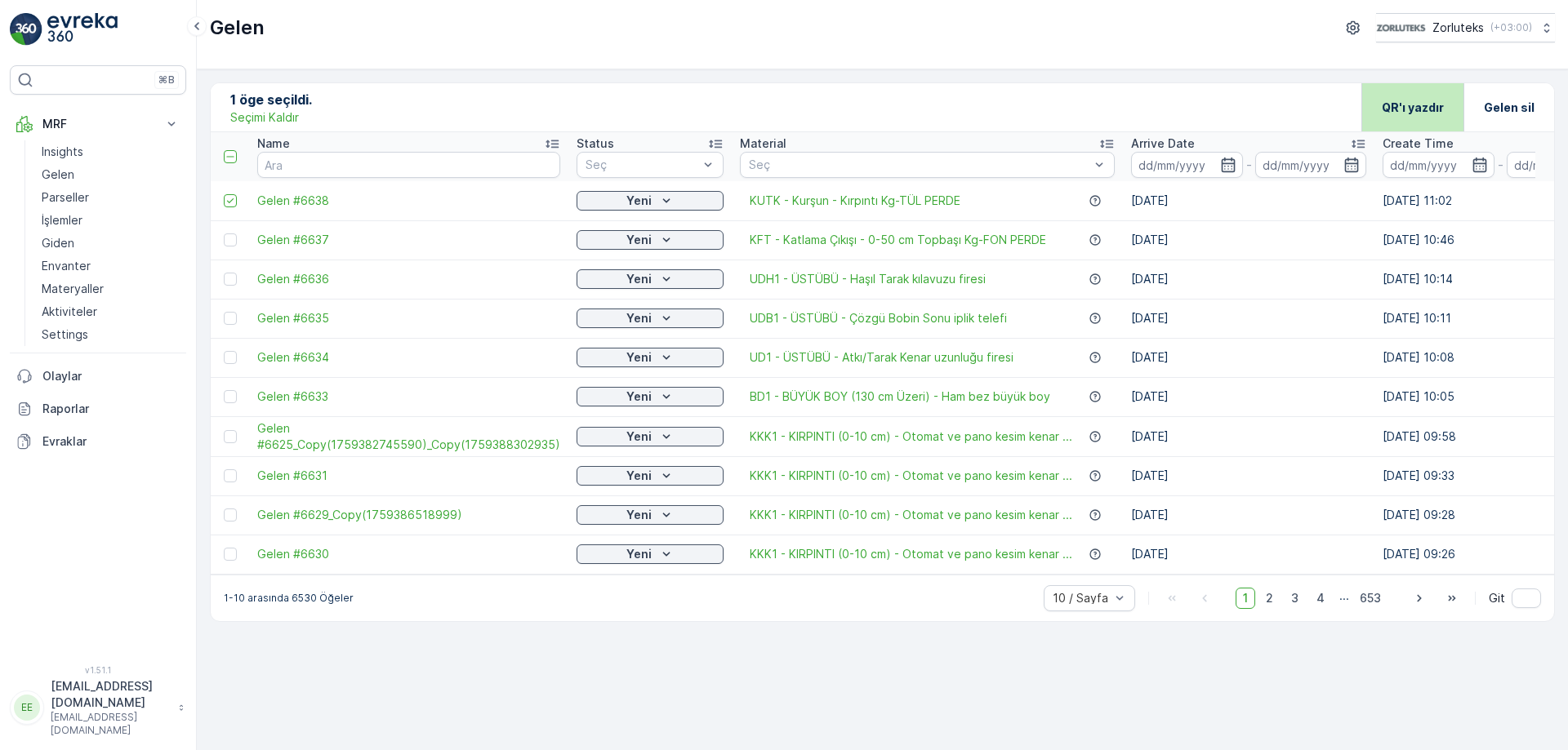
click at [1399, 110] on p "QR'ı yazdır" at bounding box center [1412, 108] width 62 height 17
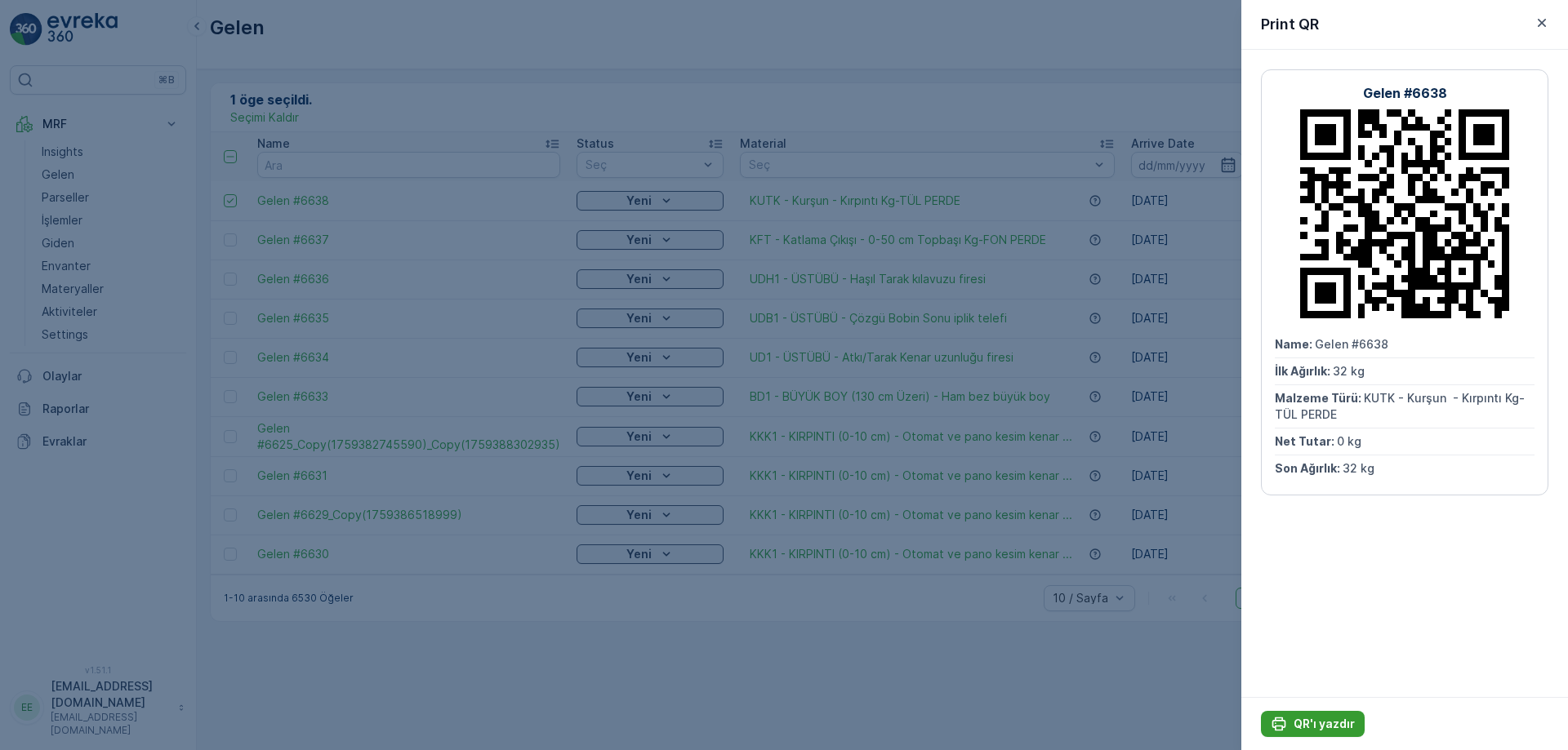
drag, startPoint x: 1324, startPoint y: 722, endPoint x: 1323, endPoint y: 713, distance: 9.1
click at [1324, 722] on p "QR'ı yazdır" at bounding box center [1323, 724] width 62 height 17
click at [1544, 20] on icon "button" at bounding box center [1541, 22] width 8 height 8
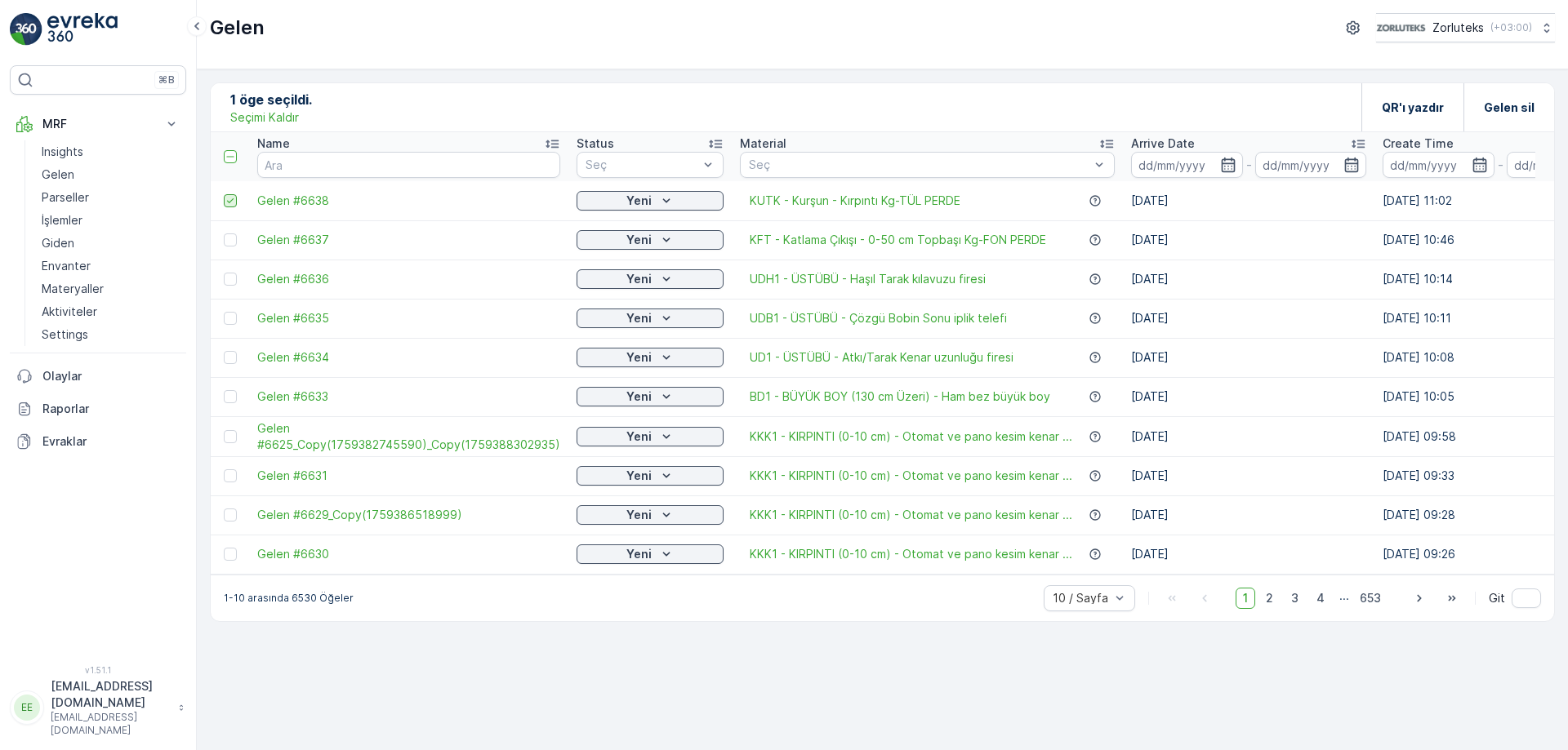
click at [228, 199] on icon at bounding box center [230, 200] width 11 height 11
click at [223, 194] on input "checkbox" at bounding box center [223, 194] width 0 height 0
click at [71, 177] on p "Gelen" at bounding box center [58, 175] width 33 height 17
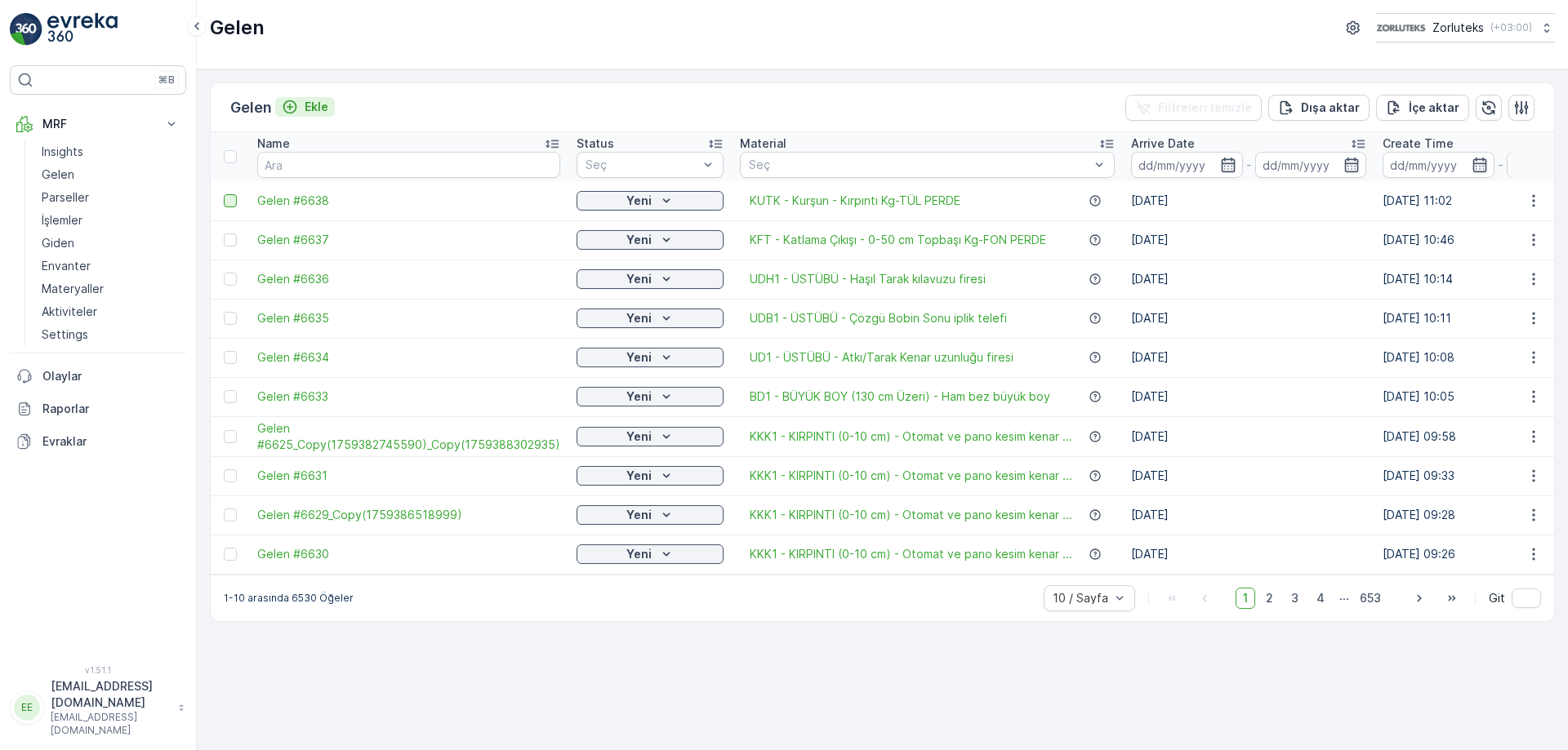
click at [321, 102] on p "Ekle" at bounding box center [316, 107] width 24 height 17
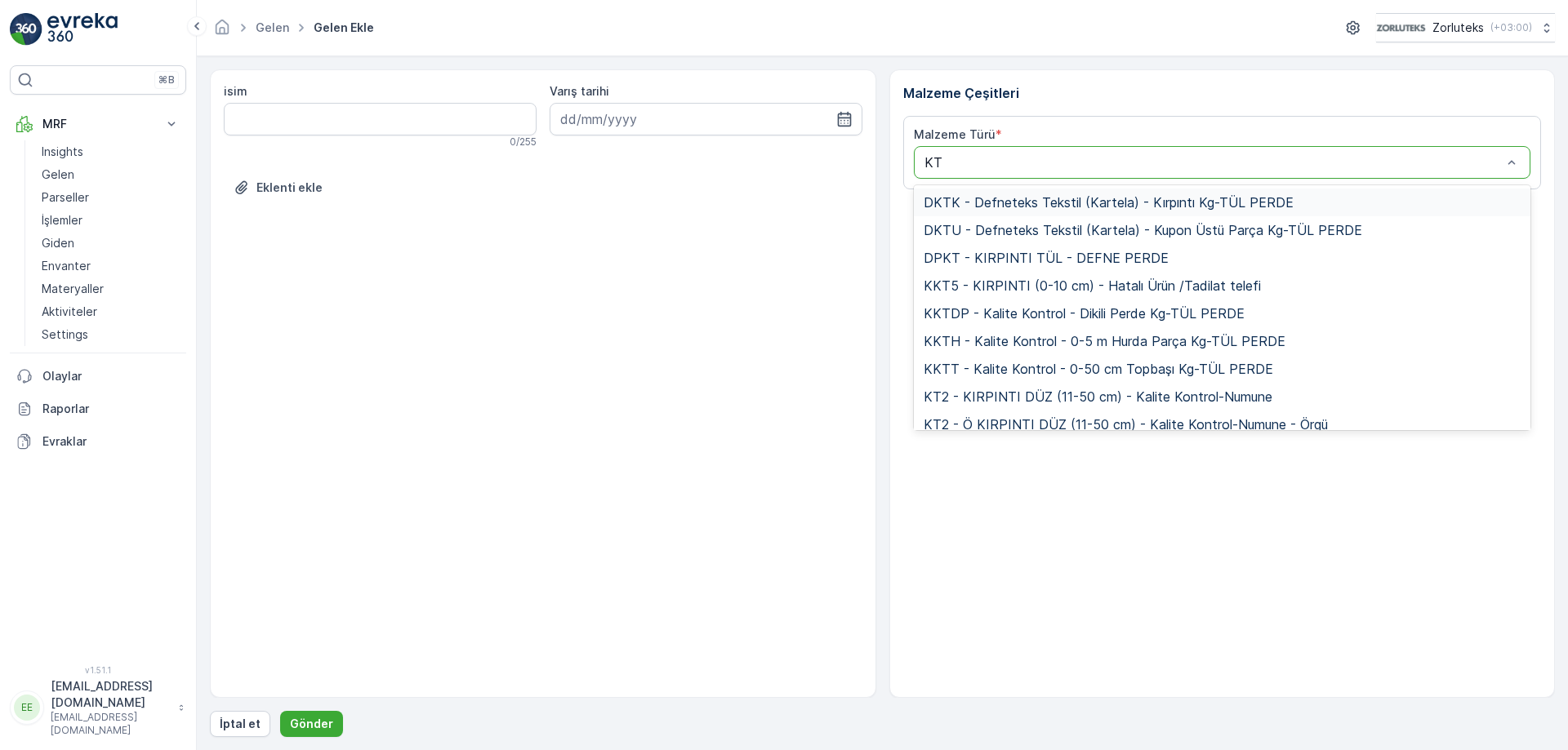
type input "KTT"
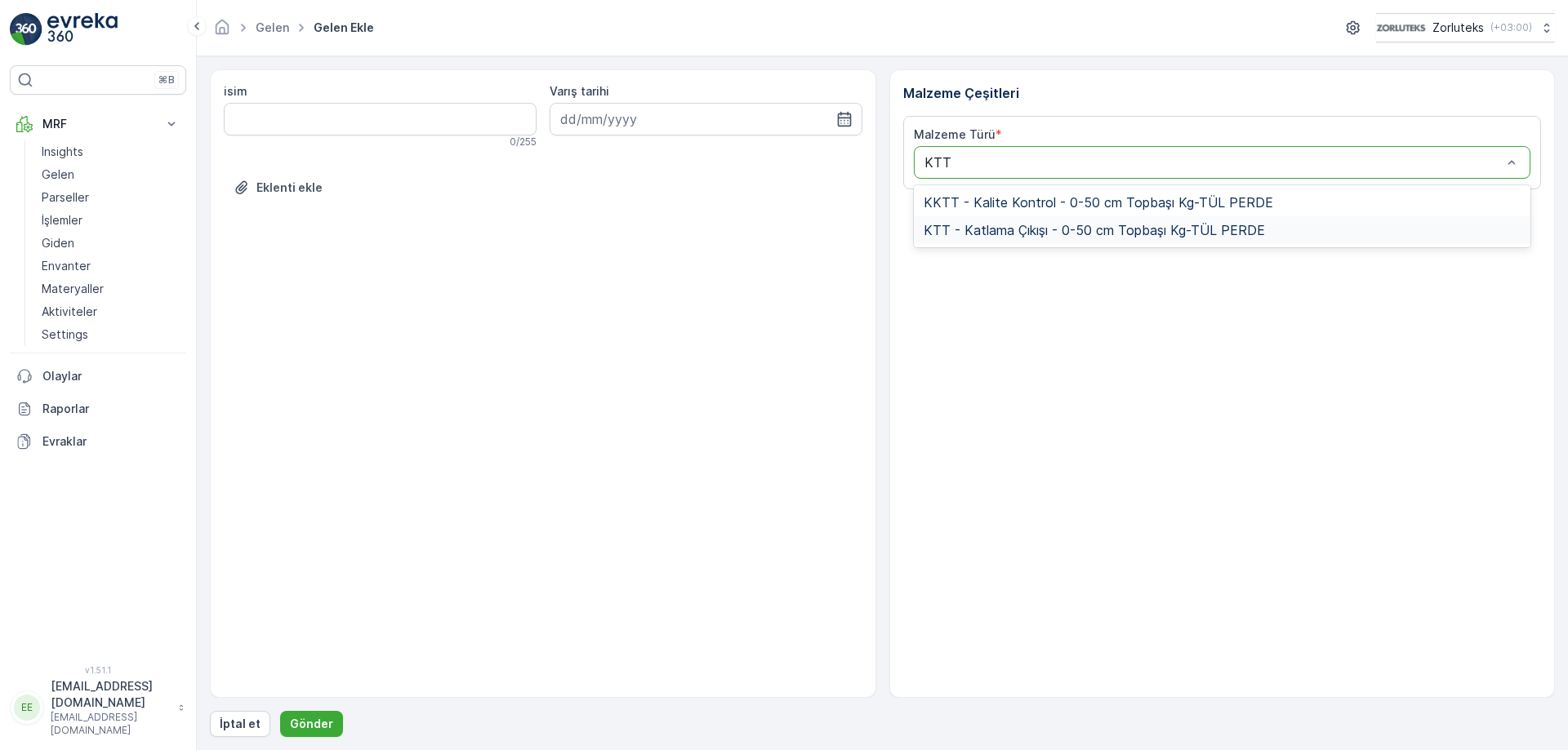
click at [1096, 235] on span "KTT - Katlama Çıkışı - 0-50 cm Topbaşı Kg-TÜL PERDE" at bounding box center [1093, 230] width 341 height 15
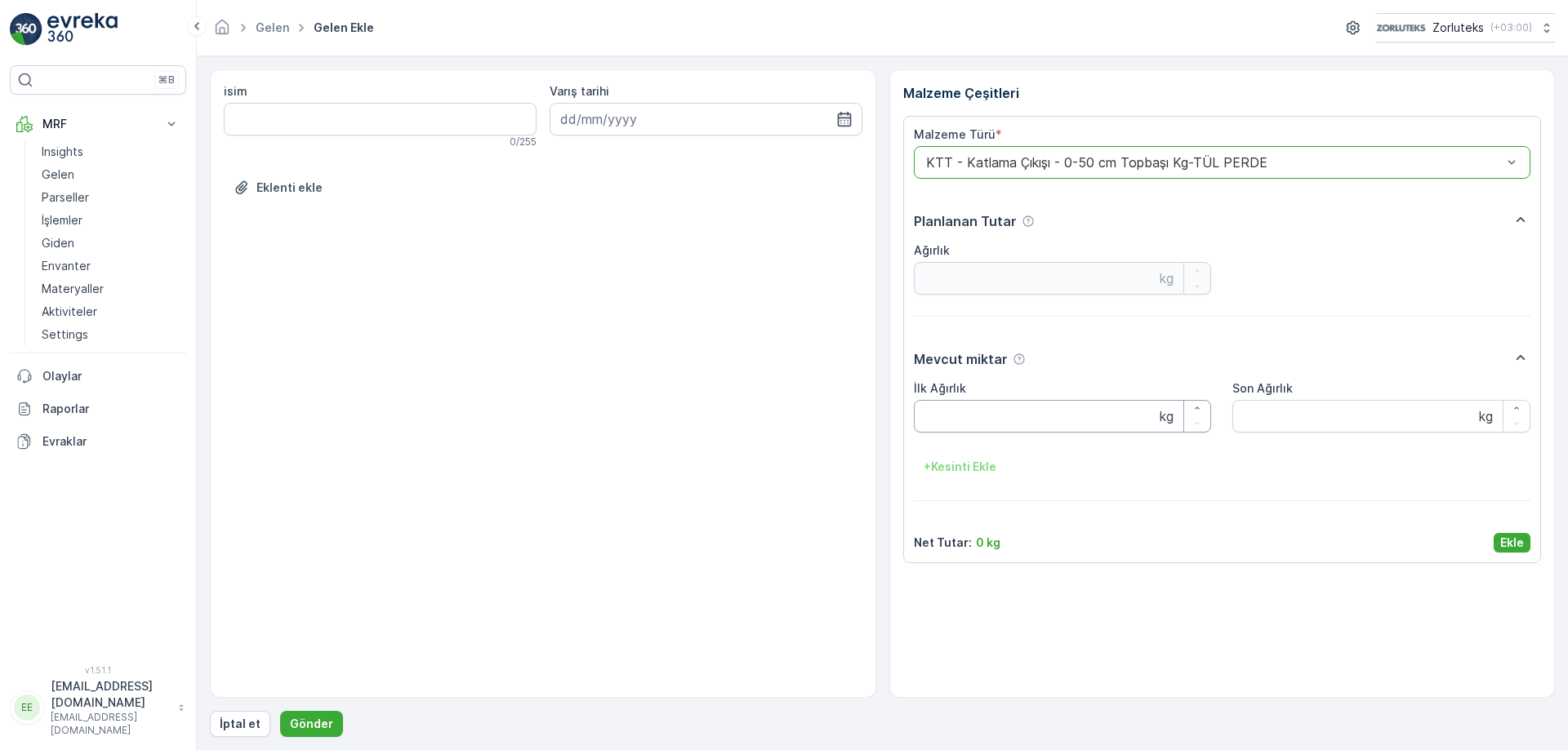
click at [1030, 411] on Ağırlık "İlk Ağırlık" at bounding box center [1063, 416] width 298 height 33
type Ağırlık "8.8"
drag, startPoint x: 1262, startPoint y: 424, endPoint x: 1241, endPoint y: 423, distance: 21.0
click at [1263, 424] on Ağırlık "Son Ağırlık" at bounding box center [1381, 416] width 298 height 33
type Ağırlık "8.8"
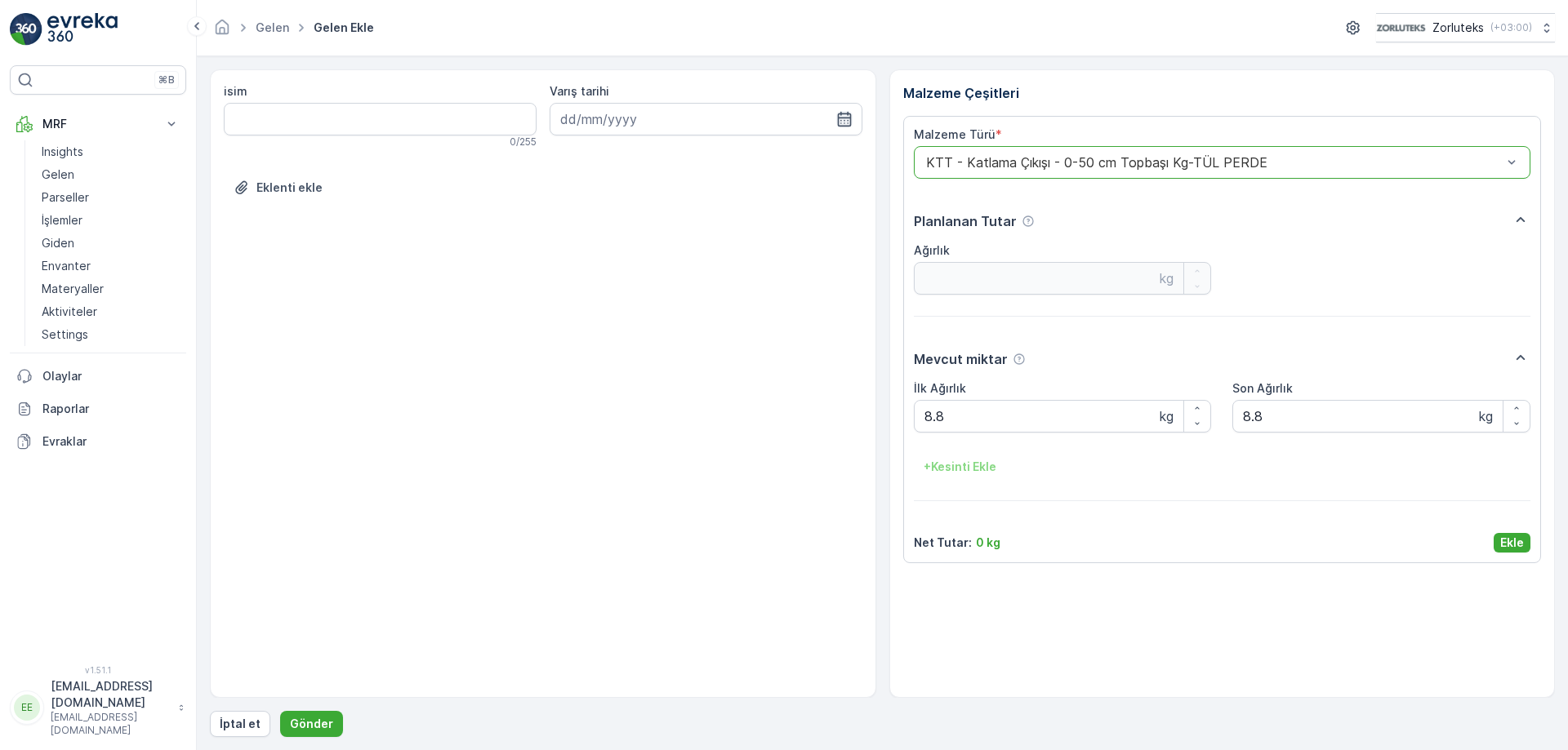
click at [849, 123] on icon "button" at bounding box center [844, 119] width 17 height 17
click at [663, 217] on div "2" at bounding box center [665, 222] width 26 height 26
type input "[DATE]"
click at [1513, 543] on p "Ekle" at bounding box center [1512, 543] width 24 height 17
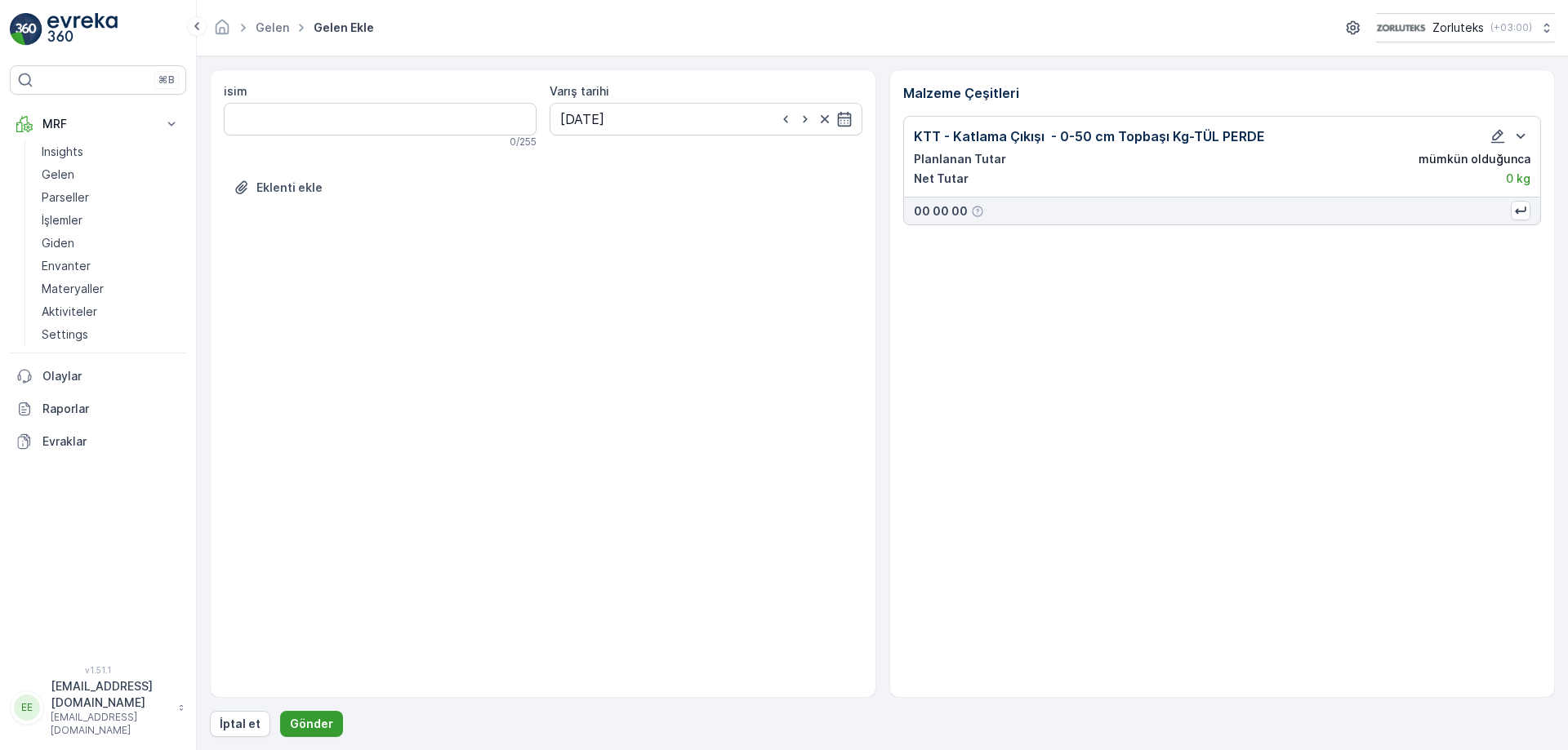
click at [320, 717] on p "Gönder" at bounding box center [311, 724] width 43 height 17
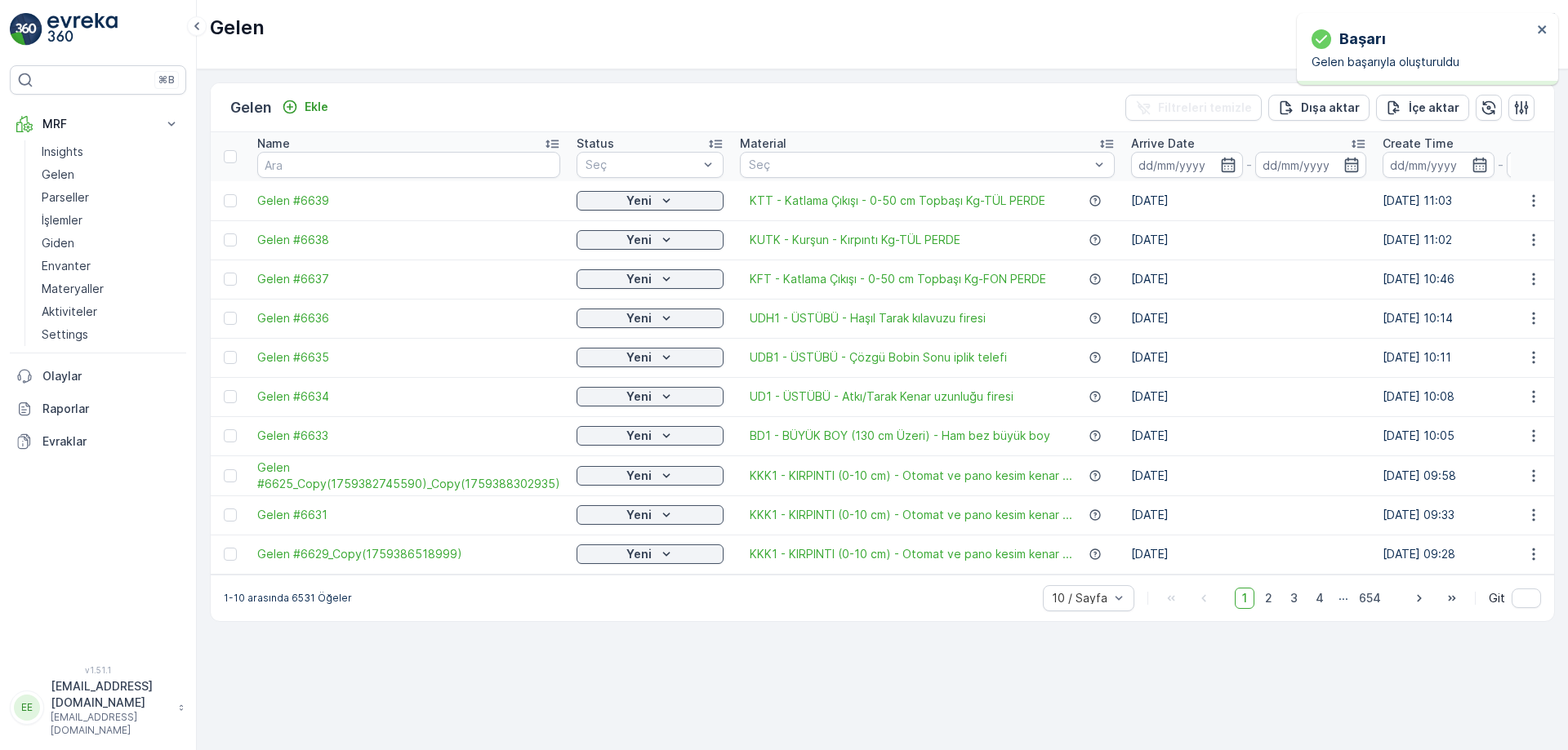
click at [235, 208] on td at bounding box center [230, 200] width 39 height 40
click at [234, 203] on div at bounding box center [230, 200] width 13 height 13
click at [223, 194] on input "checkbox" at bounding box center [223, 194] width 0 height 0
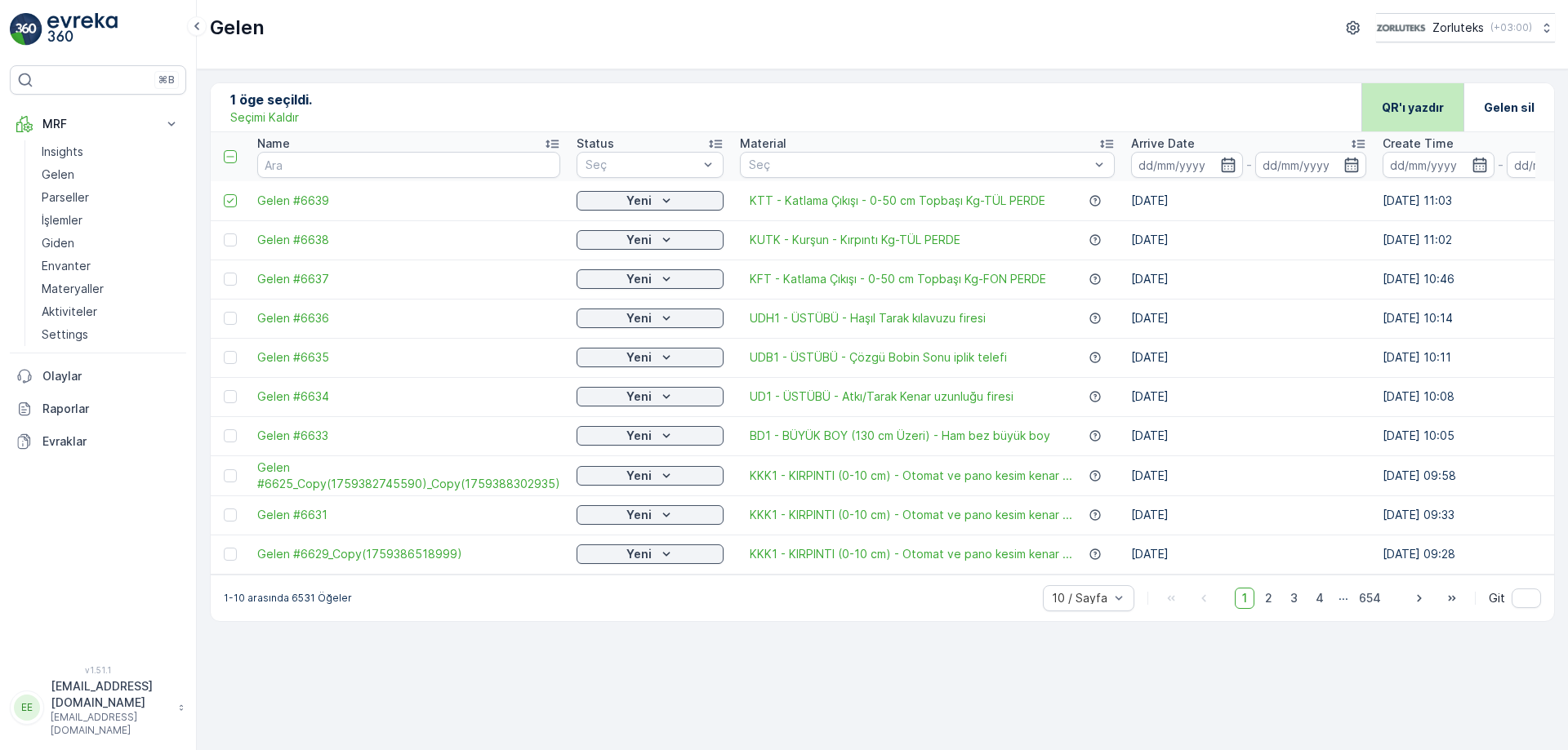
click at [1413, 99] on p "QR'ı yazdır" at bounding box center [1412, 108] width 62 height 17
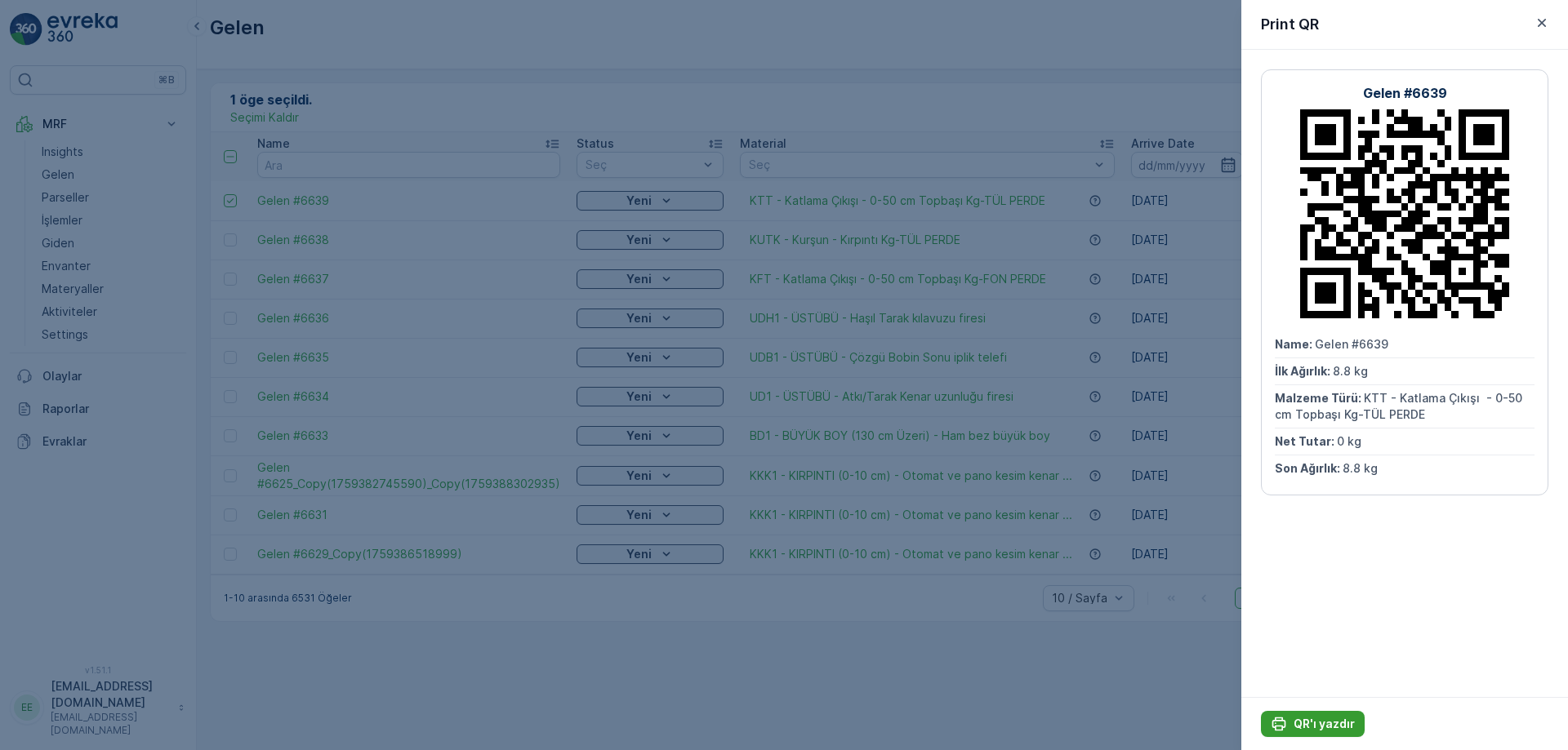
click at [1331, 726] on p "QR'ı yazdır" at bounding box center [1323, 724] width 62 height 17
click at [1542, 22] on icon "button" at bounding box center [1541, 22] width 8 height 8
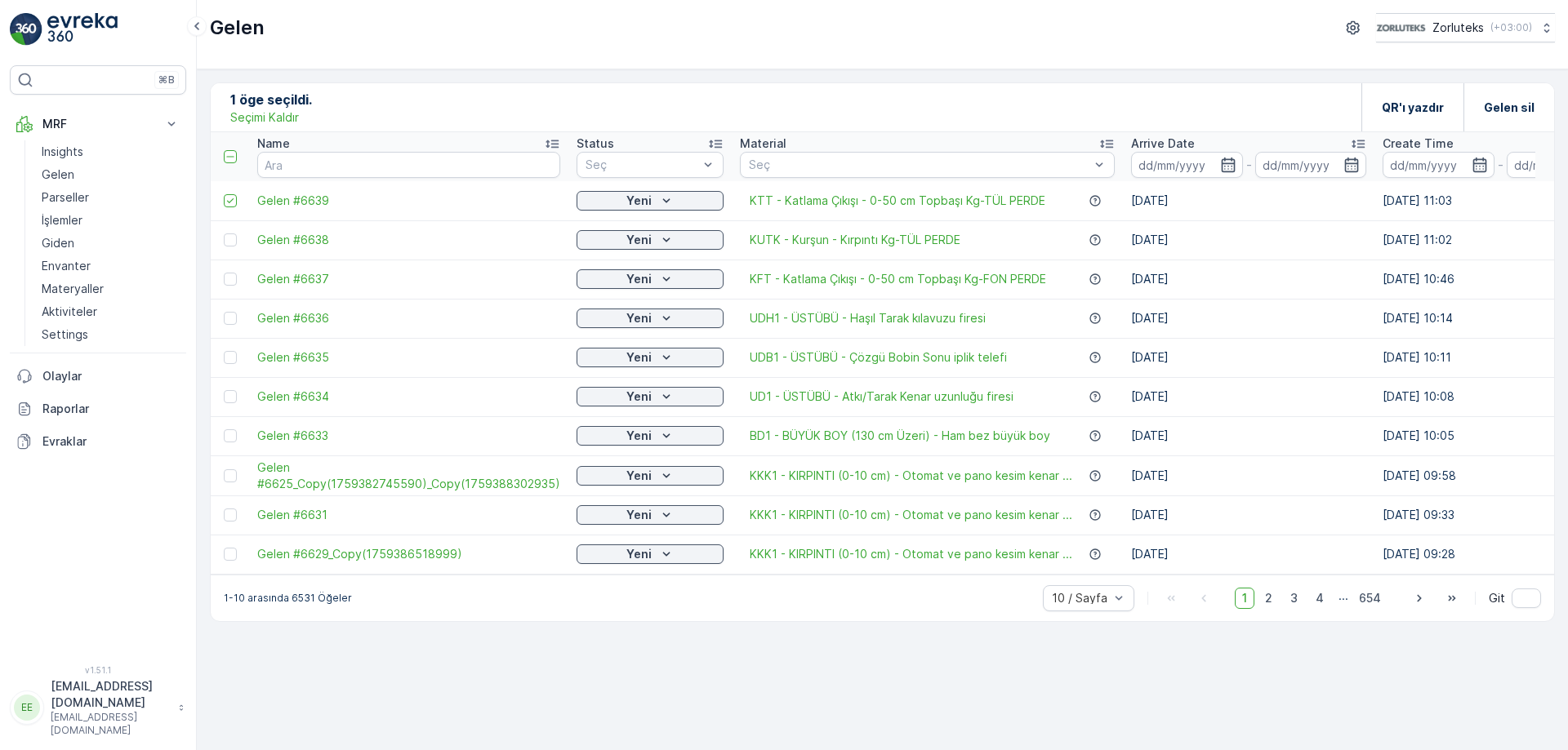
click at [223, 202] on td at bounding box center [230, 200] width 39 height 40
click at [236, 204] on div at bounding box center [230, 200] width 13 height 13
click at [223, 194] on input "checkbox" at bounding box center [223, 194] width 0 height 0
click at [317, 111] on p "Ekle" at bounding box center [316, 107] width 24 height 17
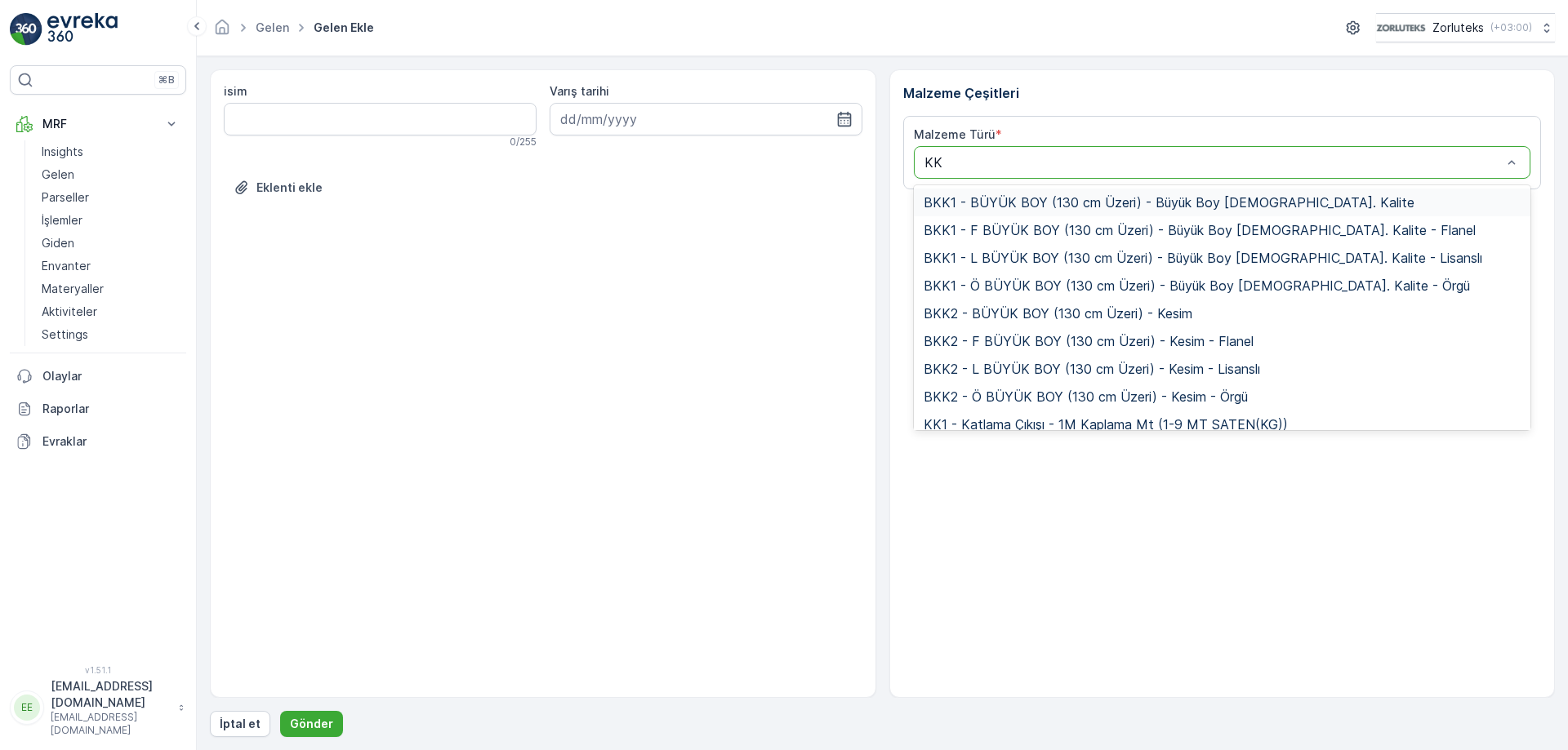
type input "KK1"
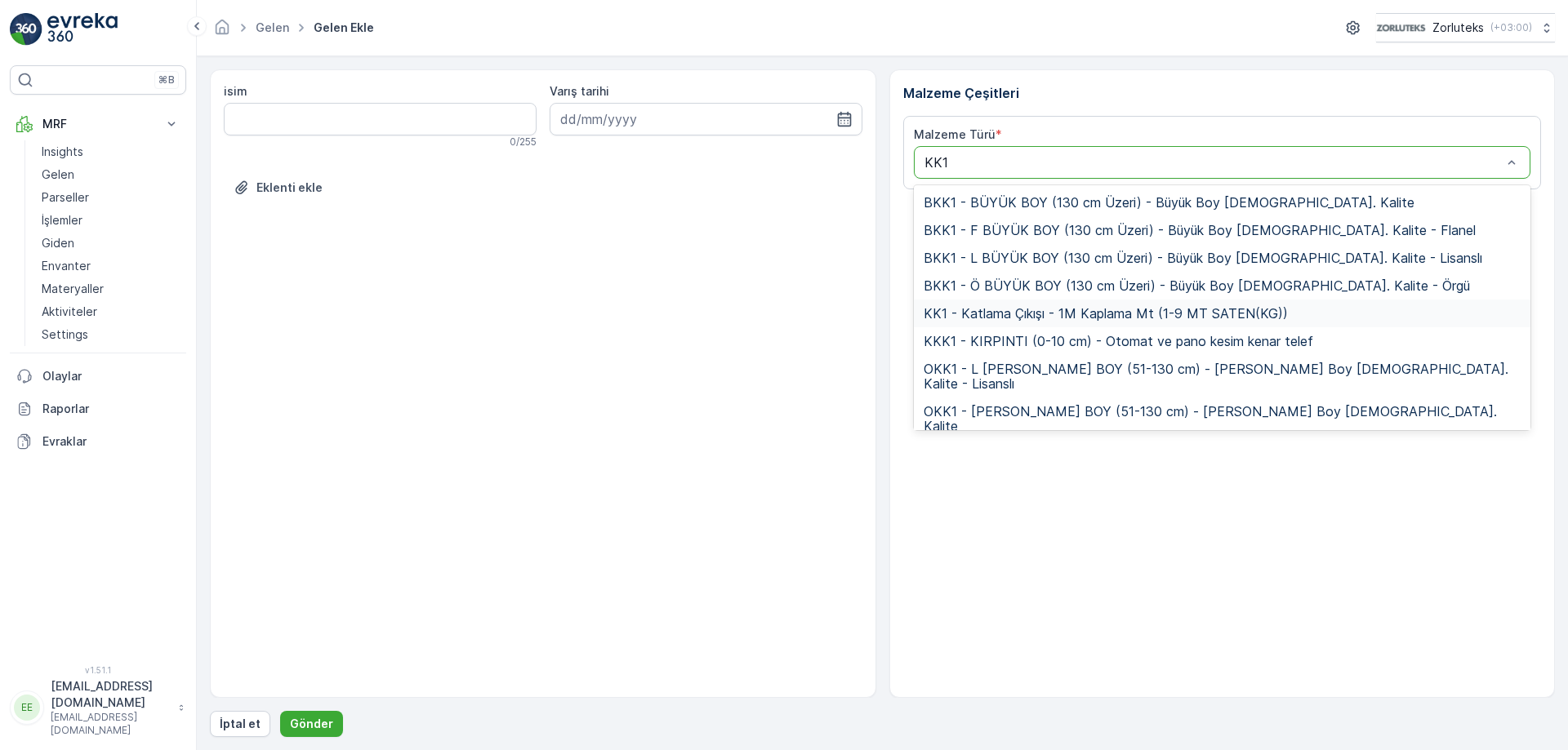
click at [1095, 315] on span "KK1 - Katlama Çıkışı - 1M Kaplama Mt (1-9 MT SATEN(KG))" at bounding box center [1105, 313] width 364 height 15
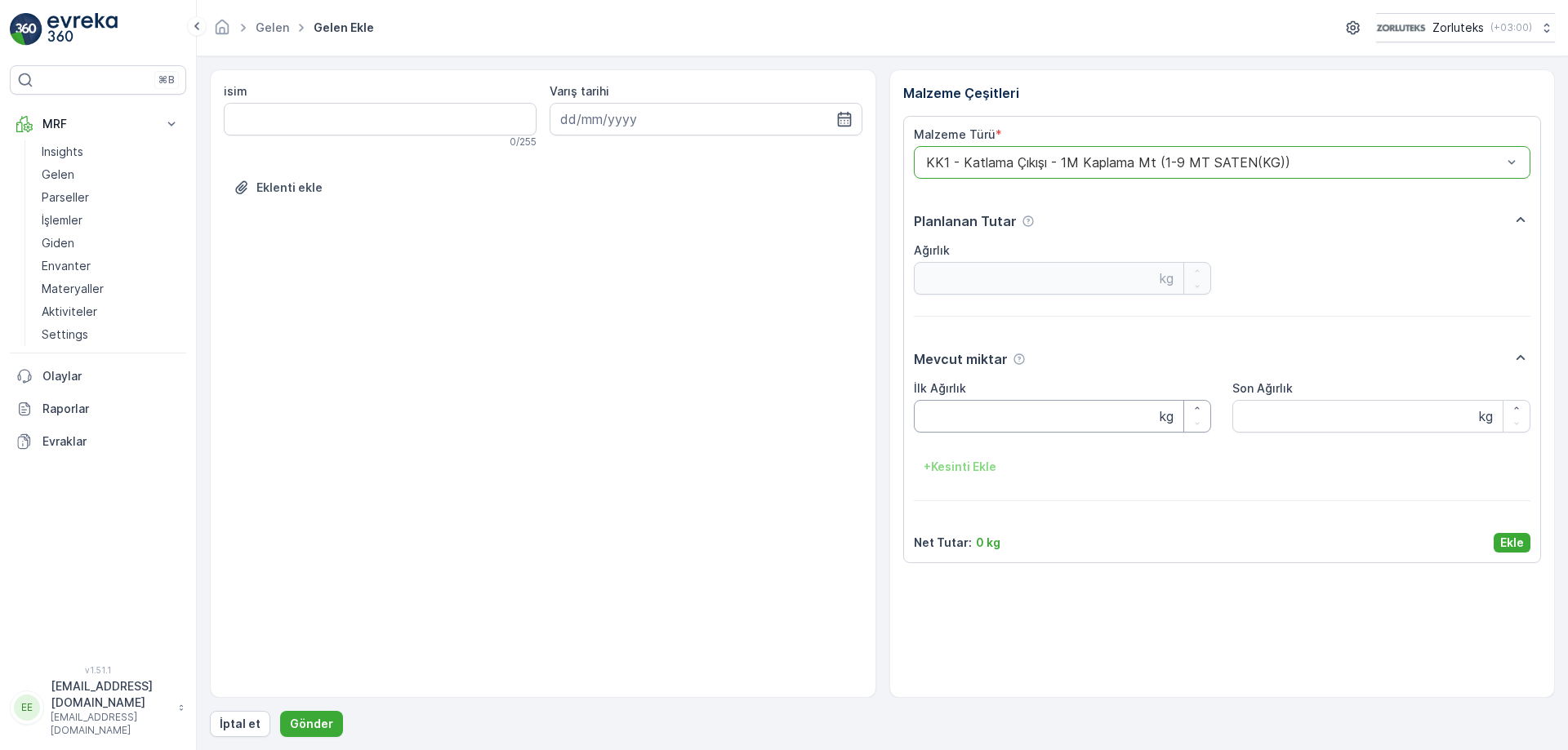
click at [998, 413] on Ağırlık "İlk Ağırlık" at bounding box center [1063, 416] width 298 height 33
type Ağırlık "90.5"
click at [1349, 408] on Ağırlık "Son Ağırlık" at bounding box center [1381, 416] width 298 height 33
type Ağırlık "90.5"
click at [846, 114] on icon "button" at bounding box center [843, 119] width 14 height 15
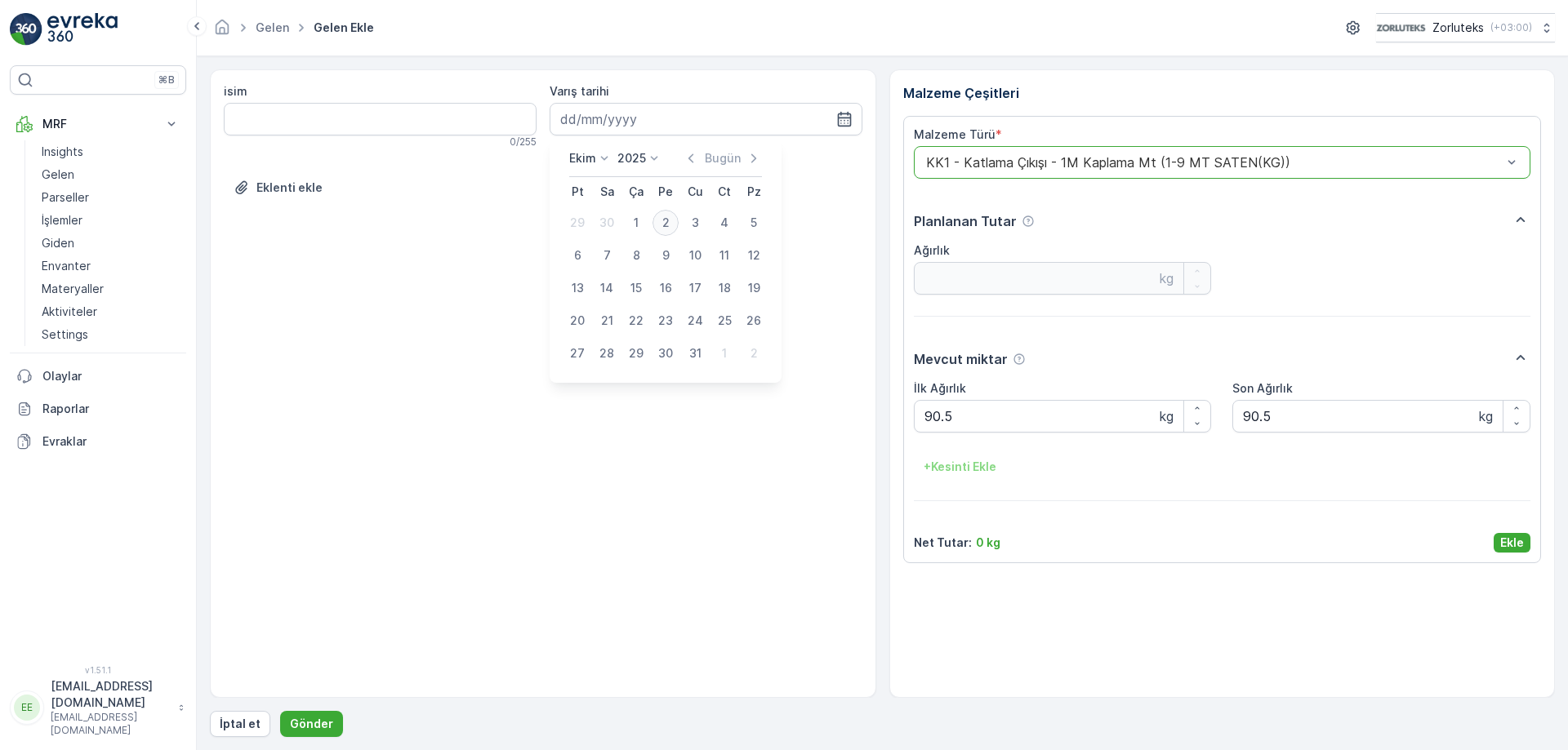
click at [669, 215] on div "2" at bounding box center [665, 222] width 26 height 26
type input "[DATE]"
click at [682, 116] on input "[DATE]" at bounding box center [706, 119] width 313 height 33
click at [826, 124] on icon "button" at bounding box center [825, 119] width 17 height 17
click at [725, 496] on div "isim 0 / 255 Varış tarihi Eklenti ekle" at bounding box center [543, 383] width 667 height 629
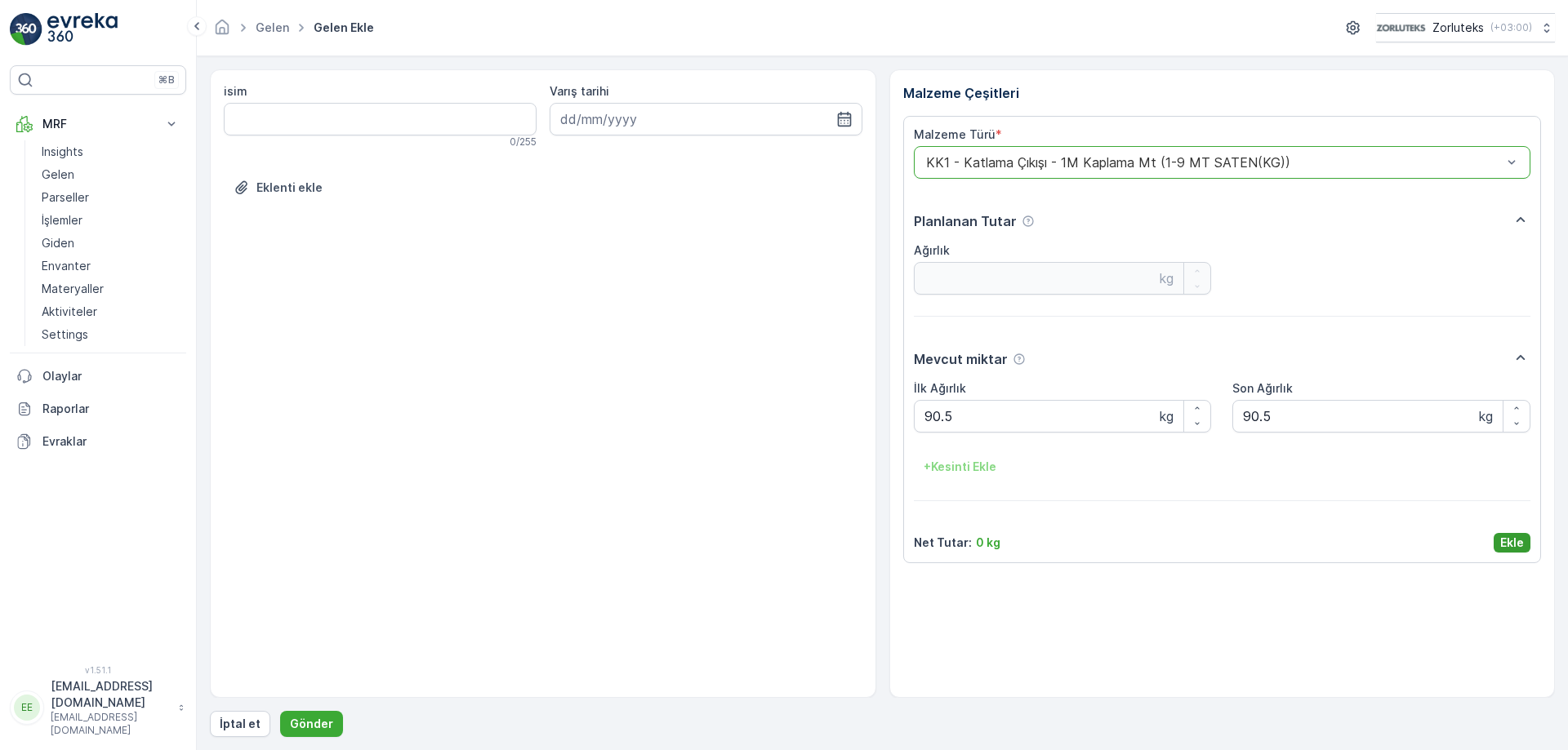
click at [1516, 548] on p "Ekle" at bounding box center [1512, 543] width 24 height 17
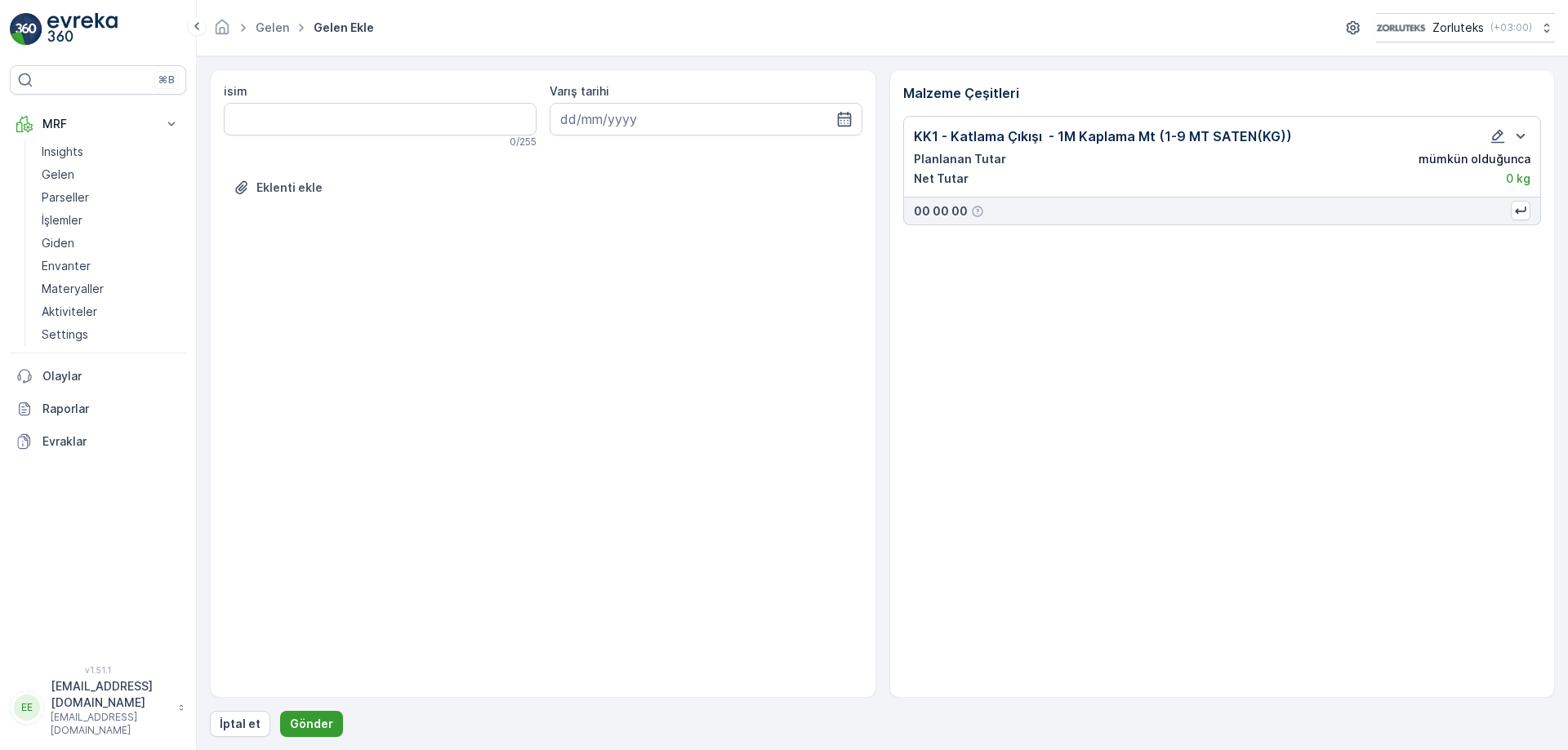
click at [322, 722] on p "Gönder" at bounding box center [311, 724] width 43 height 17
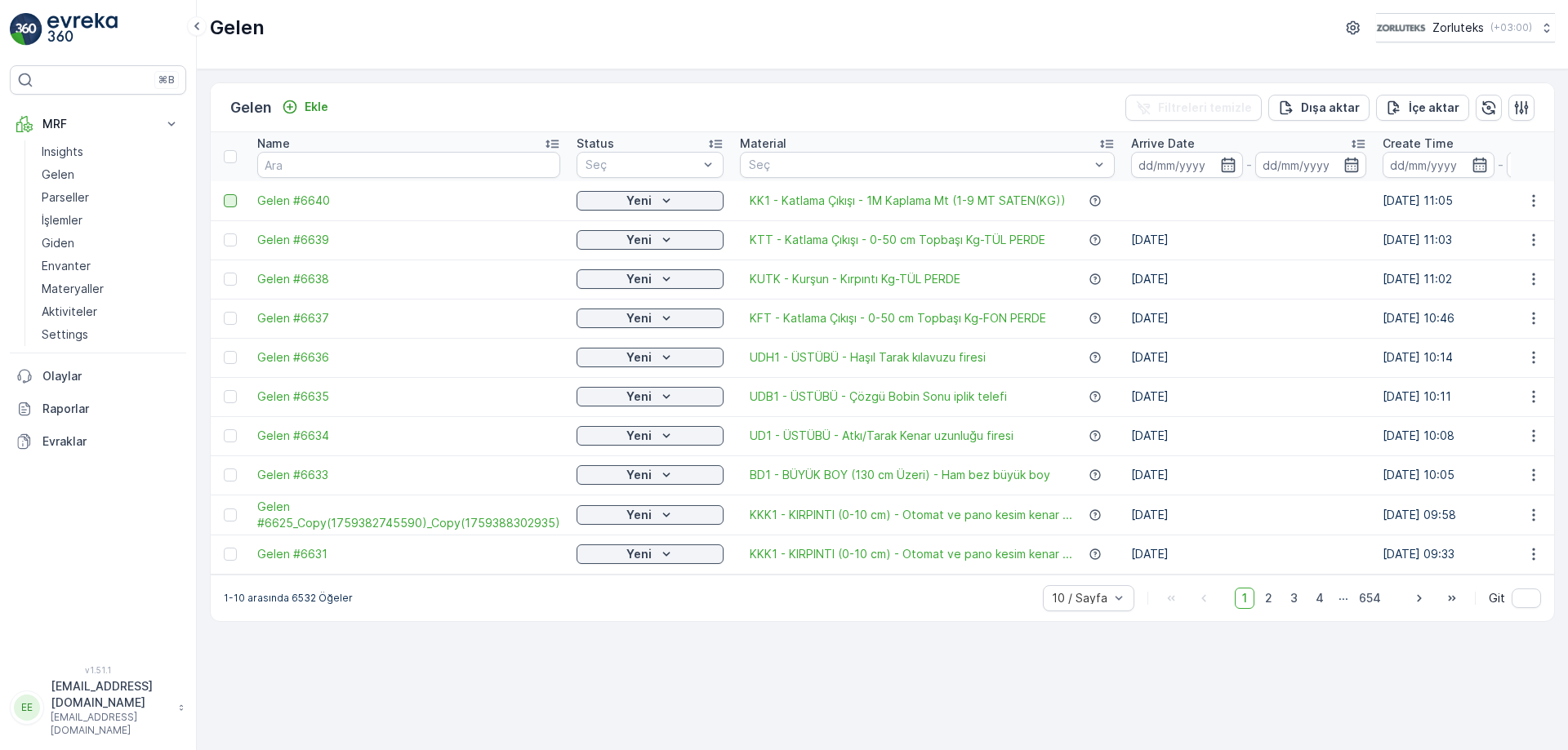
click at [230, 199] on div at bounding box center [230, 200] width 13 height 13
click at [223, 194] on input "checkbox" at bounding box center [223, 194] width 0 height 0
click at [1407, 105] on p "QR'ı yazdır" at bounding box center [1412, 108] width 62 height 17
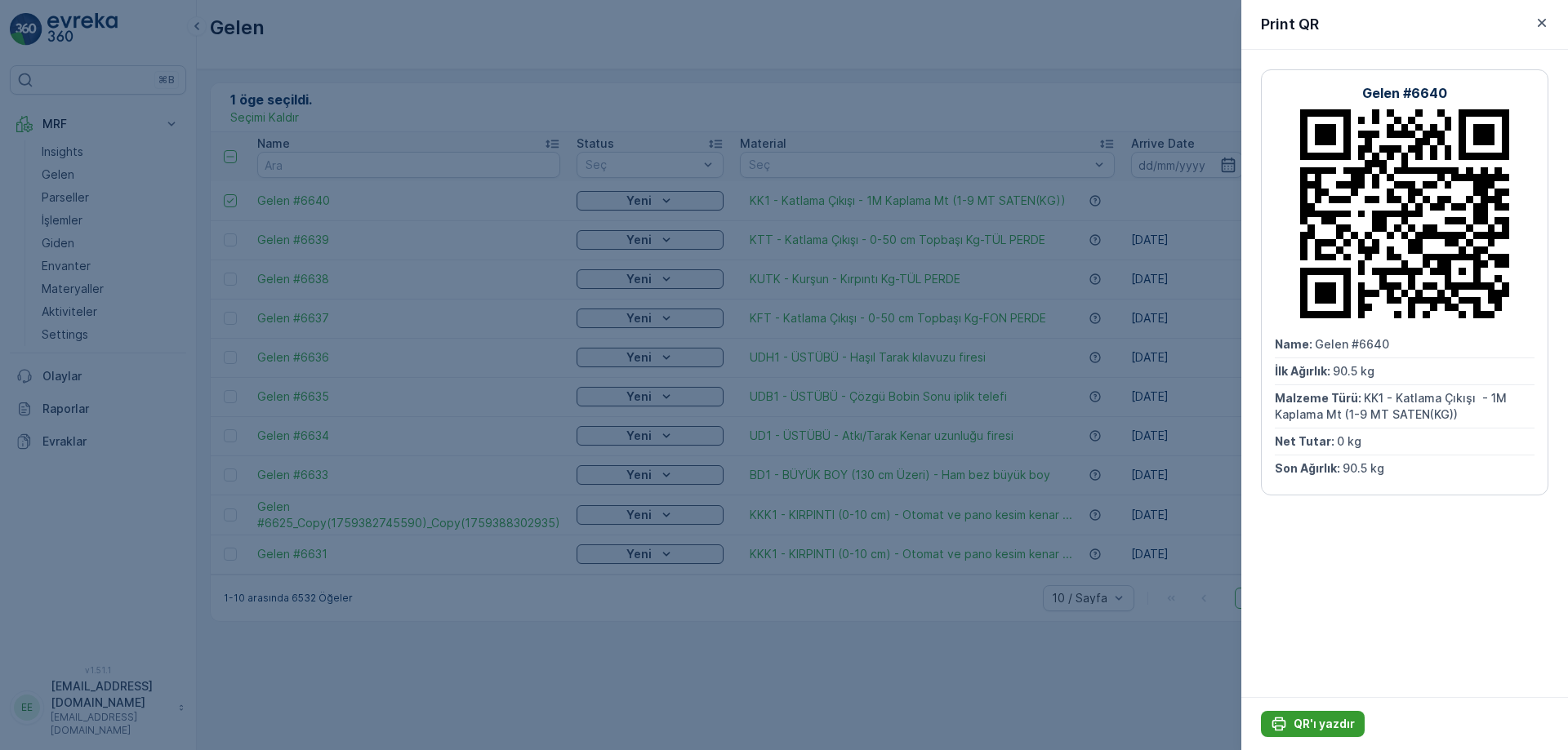
click at [1322, 731] on p "QR'ı yazdır" at bounding box center [1323, 724] width 62 height 17
drag, startPoint x: 1540, startPoint y: 23, endPoint x: 1396, endPoint y: 38, distance: 144.8
click at [1540, 22] on icon "button" at bounding box center [1541, 23] width 17 height 17
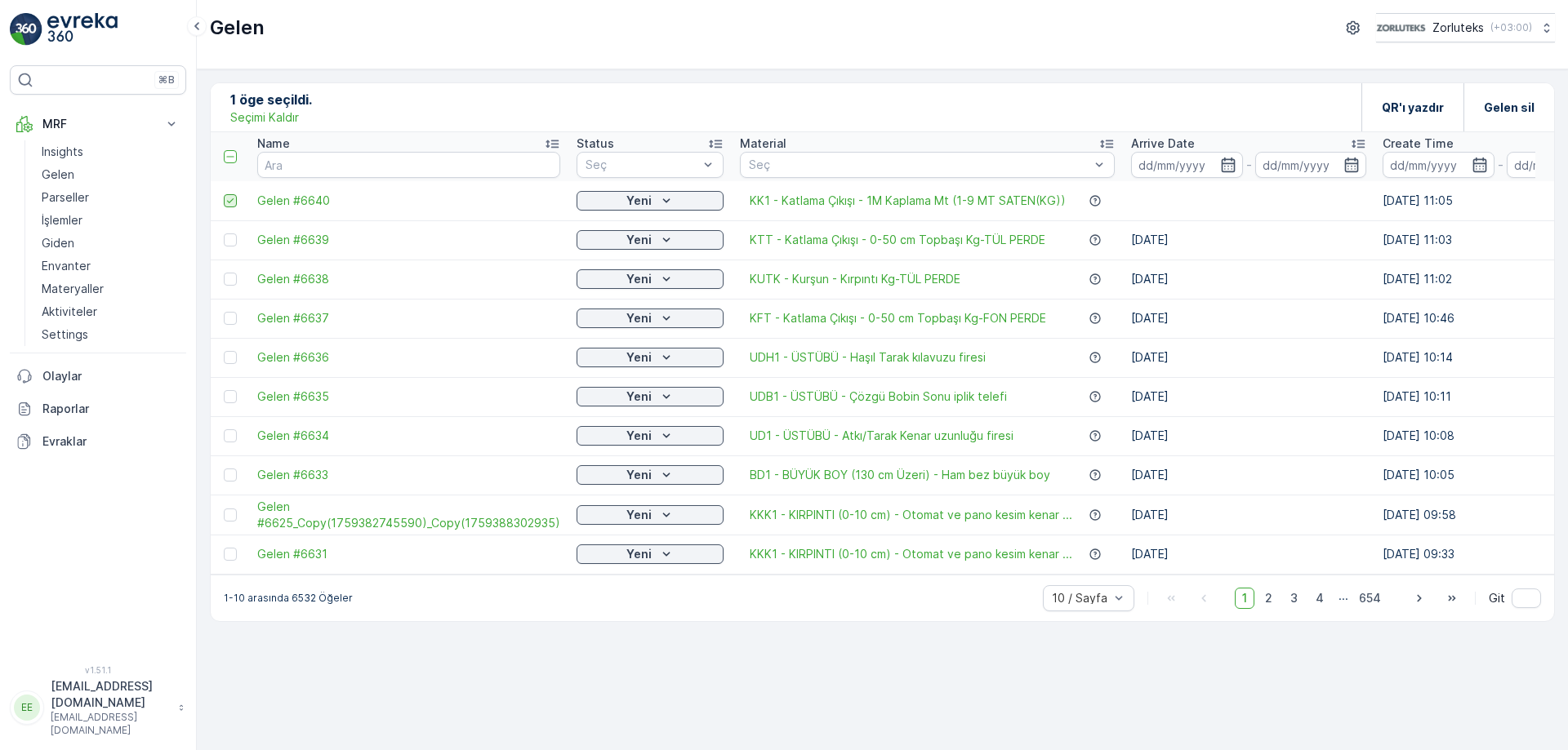
click at [228, 202] on icon at bounding box center [230, 200] width 11 height 11
click at [223, 194] on input "checkbox" at bounding box center [223, 194] width 0 height 0
click at [319, 106] on p "Ekle" at bounding box center [316, 107] width 24 height 17
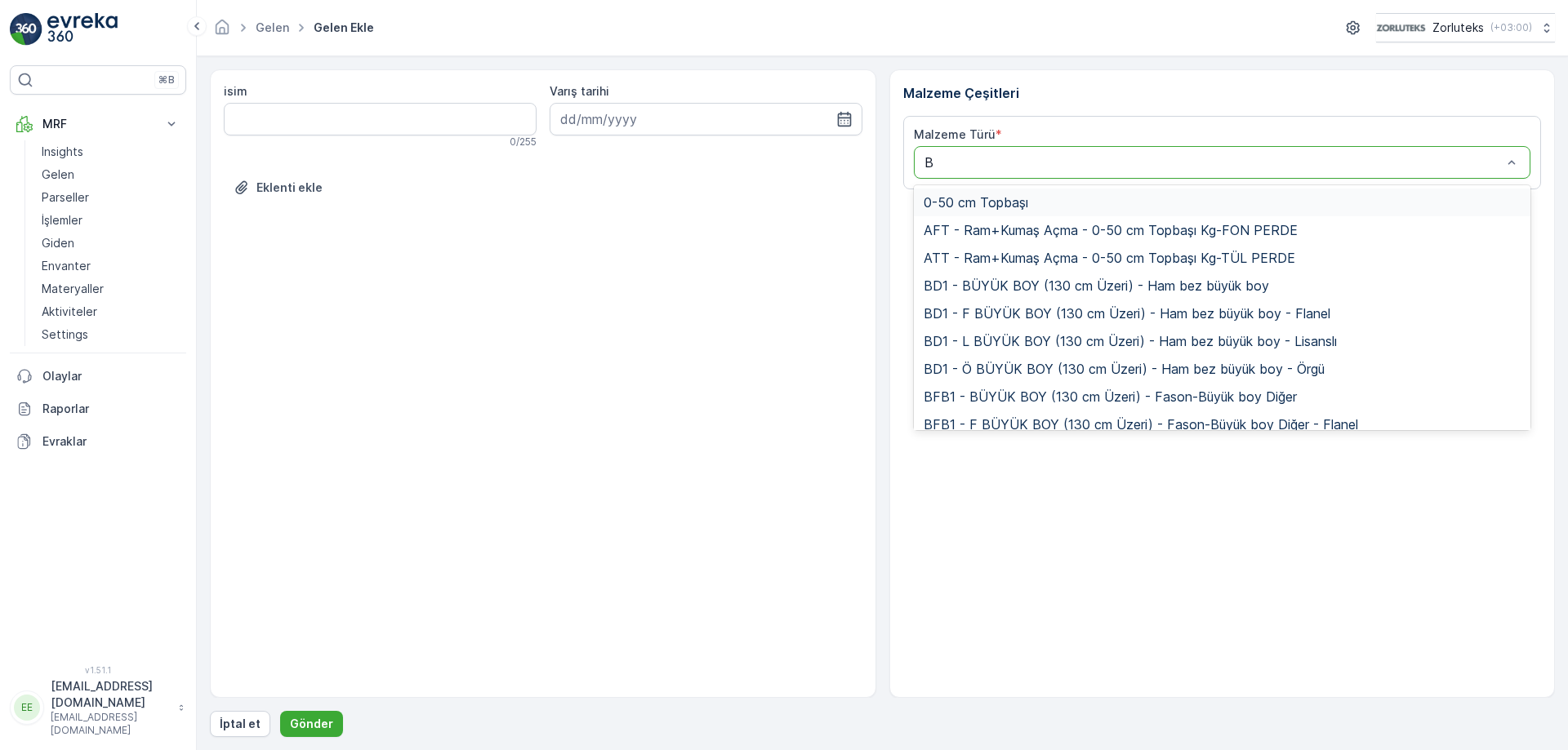
type input "BK"
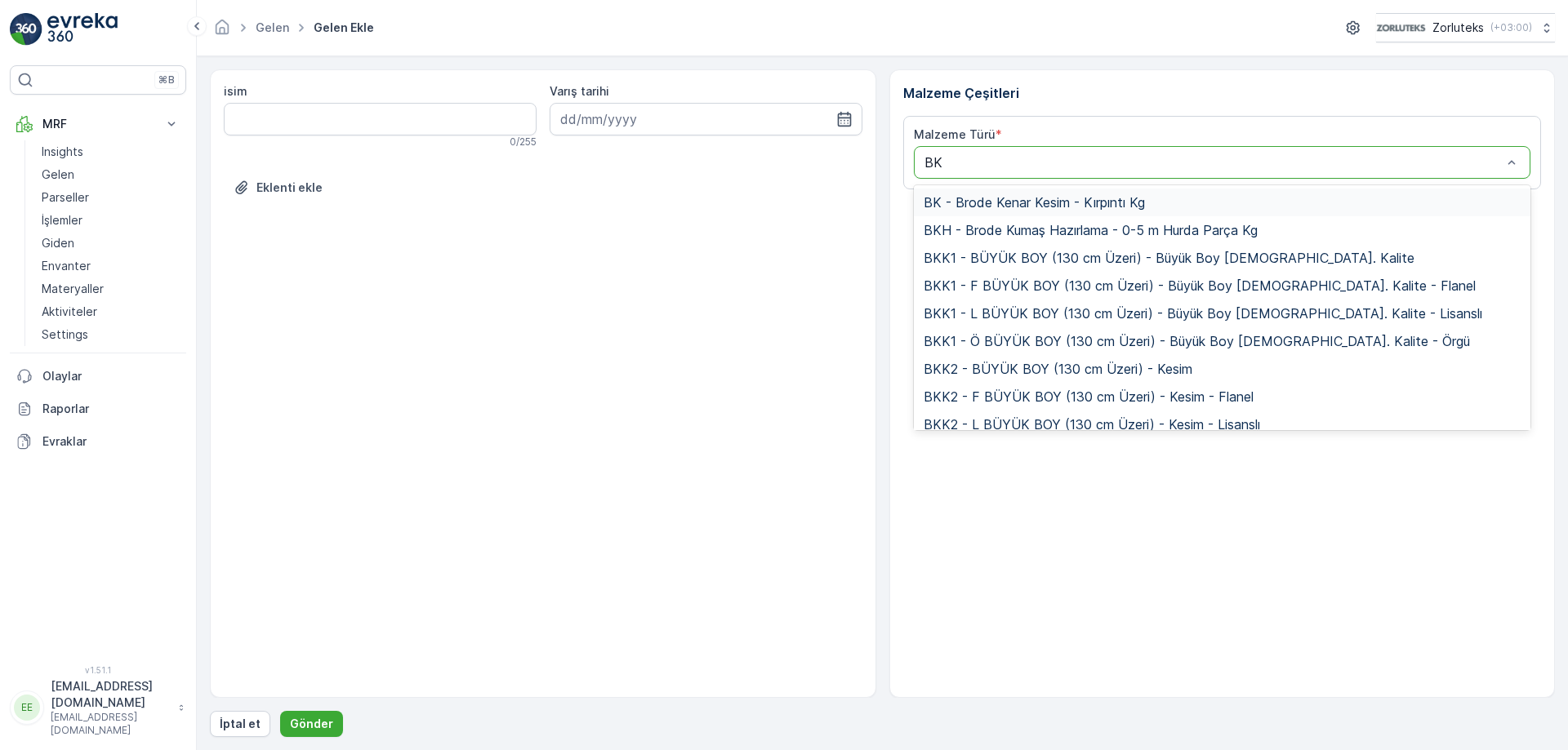
click at [1102, 206] on span "BK - Brode Kenar Kesim - Kırpıntı Kg" at bounding box center [1034, 202] width 222 height 15
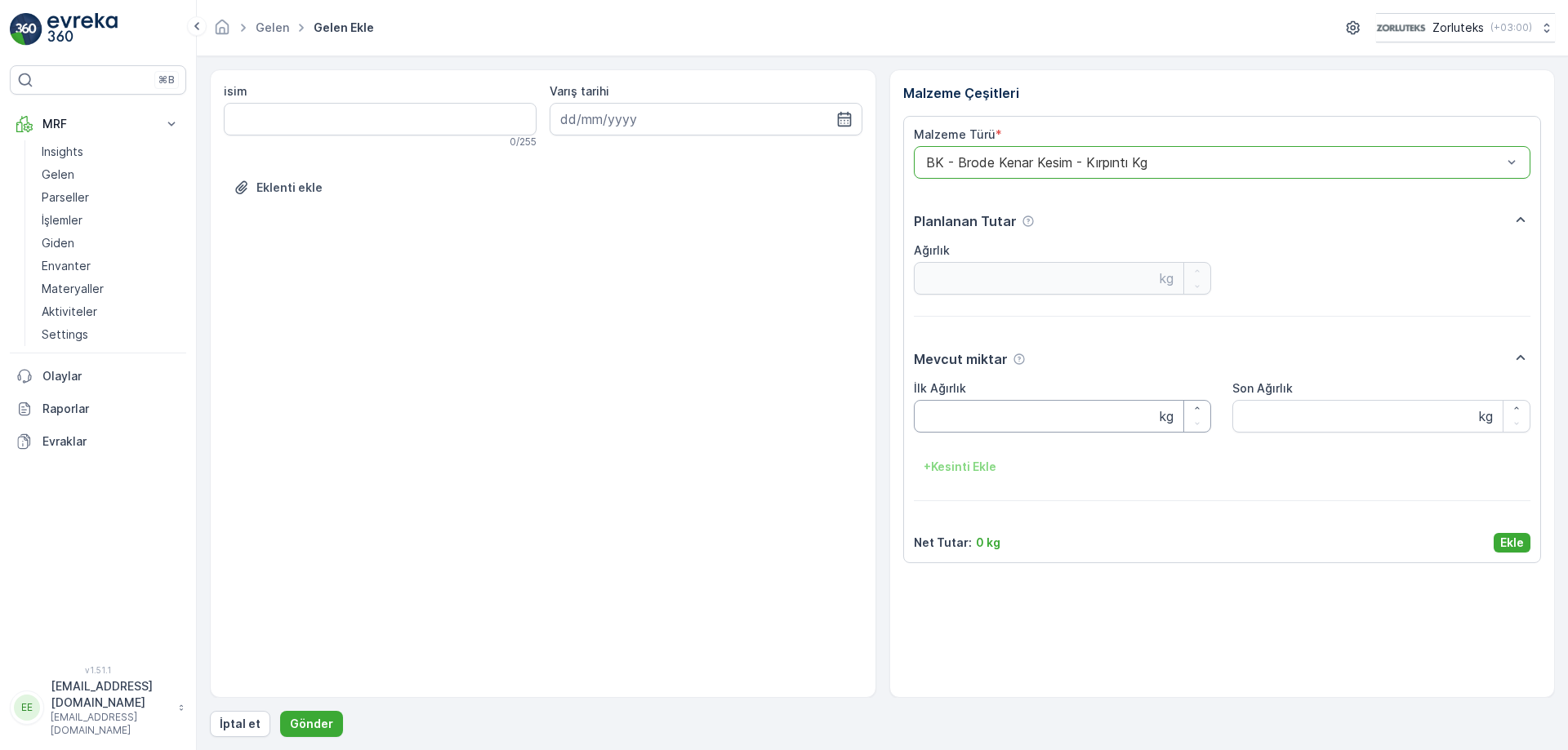
click at [1074, 414] on Ağırlık "İlk Ağırlık" at bounding box center [1063, 416] width 298 height 33
type Ağırlık "28.8"
click at [1313, 417] on Ağırlık "Son Ağırlık" at bounding box center [1381, 416] width 298 height 33
type Ağırlık "28.8"
click at [845, 119] on icon "button" at bounding box center [843, 119] width 14 height 15
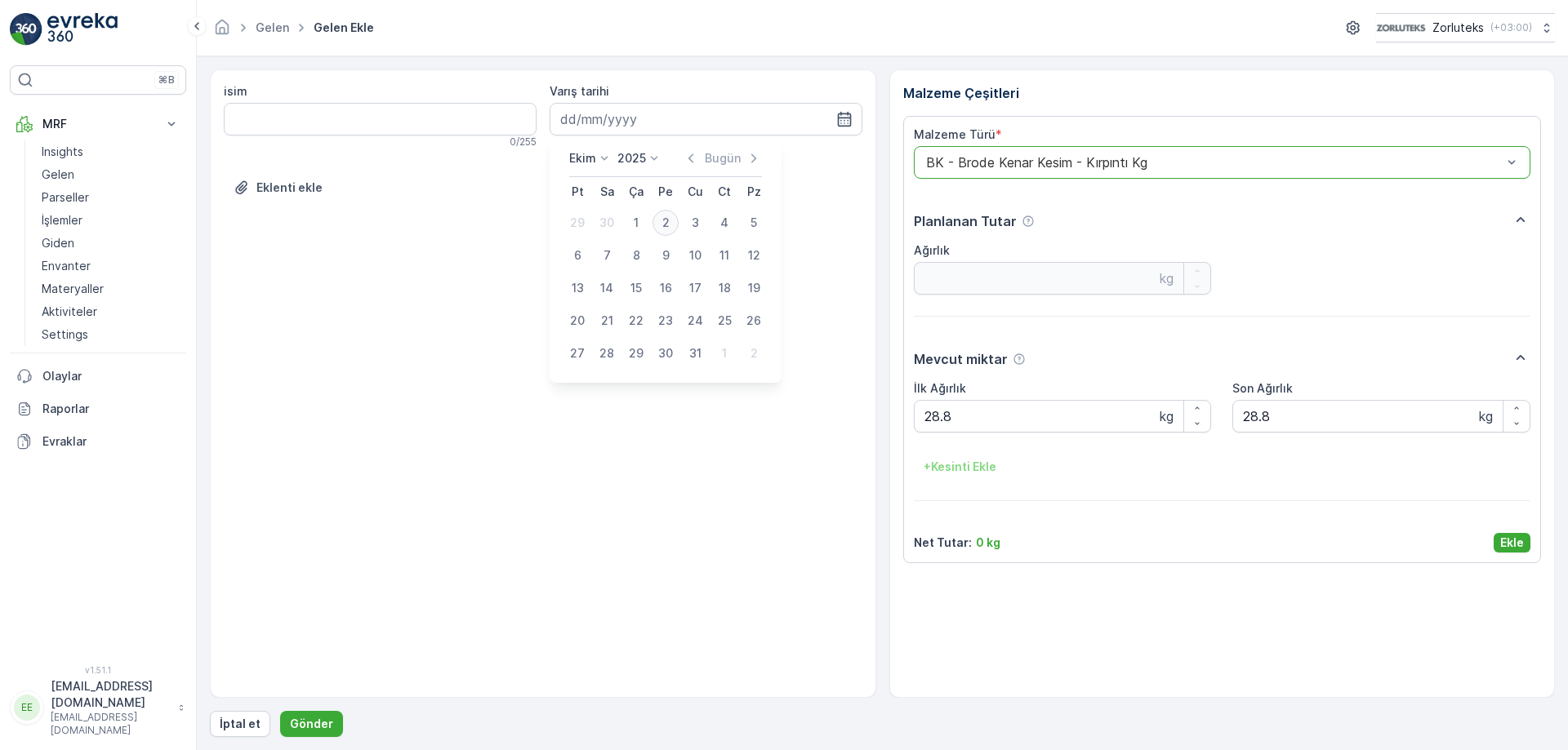
click at [667, 232] on div "2" at bounding box center [665, 222] width 26 height 26
type input "[DATE]"
click at [1520, 547] on p "Ekle" at bounding box center [1512, 543] width 24 height 17
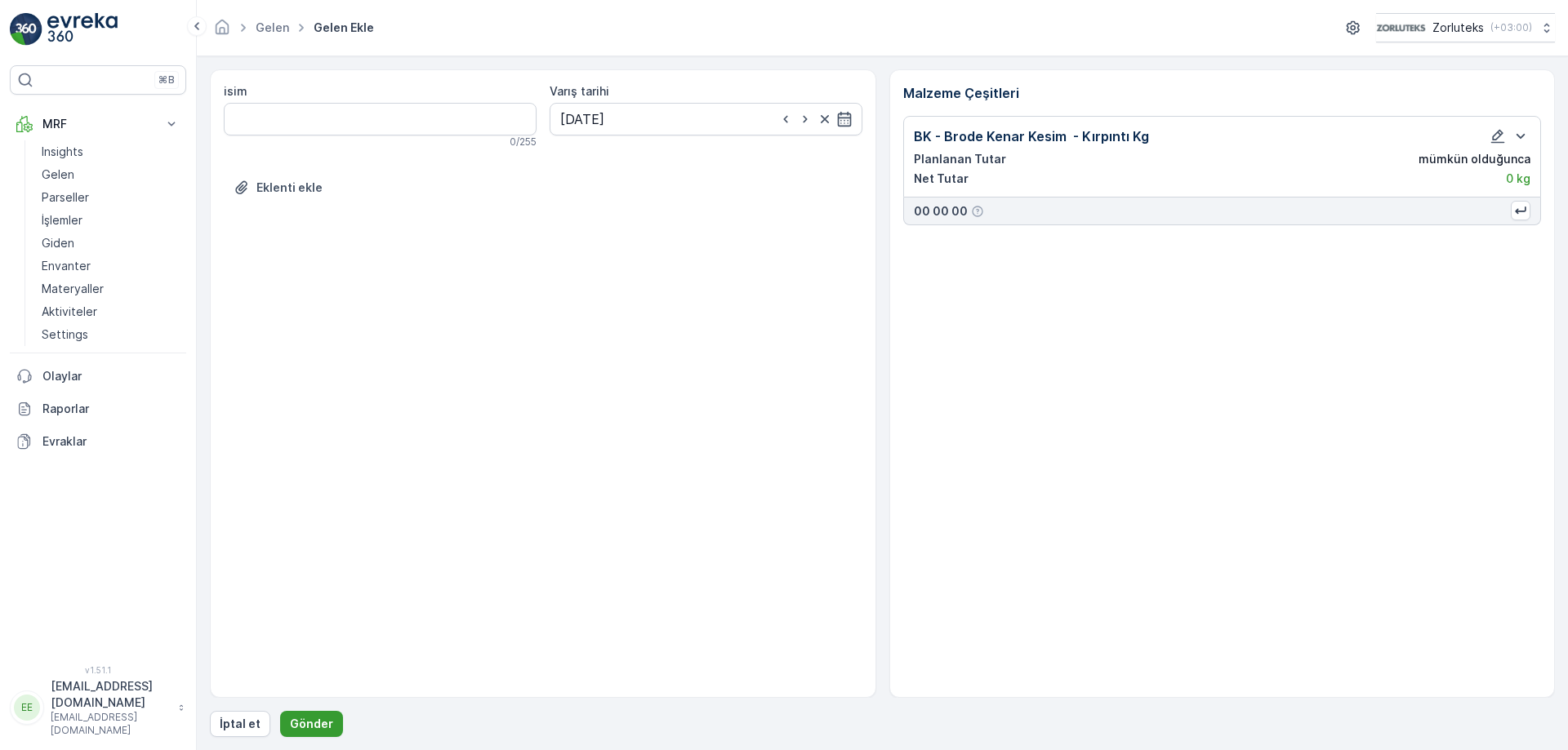
click at [320, 717] on p "Gönder" at bounding box center [311, 724] width 43 height 17
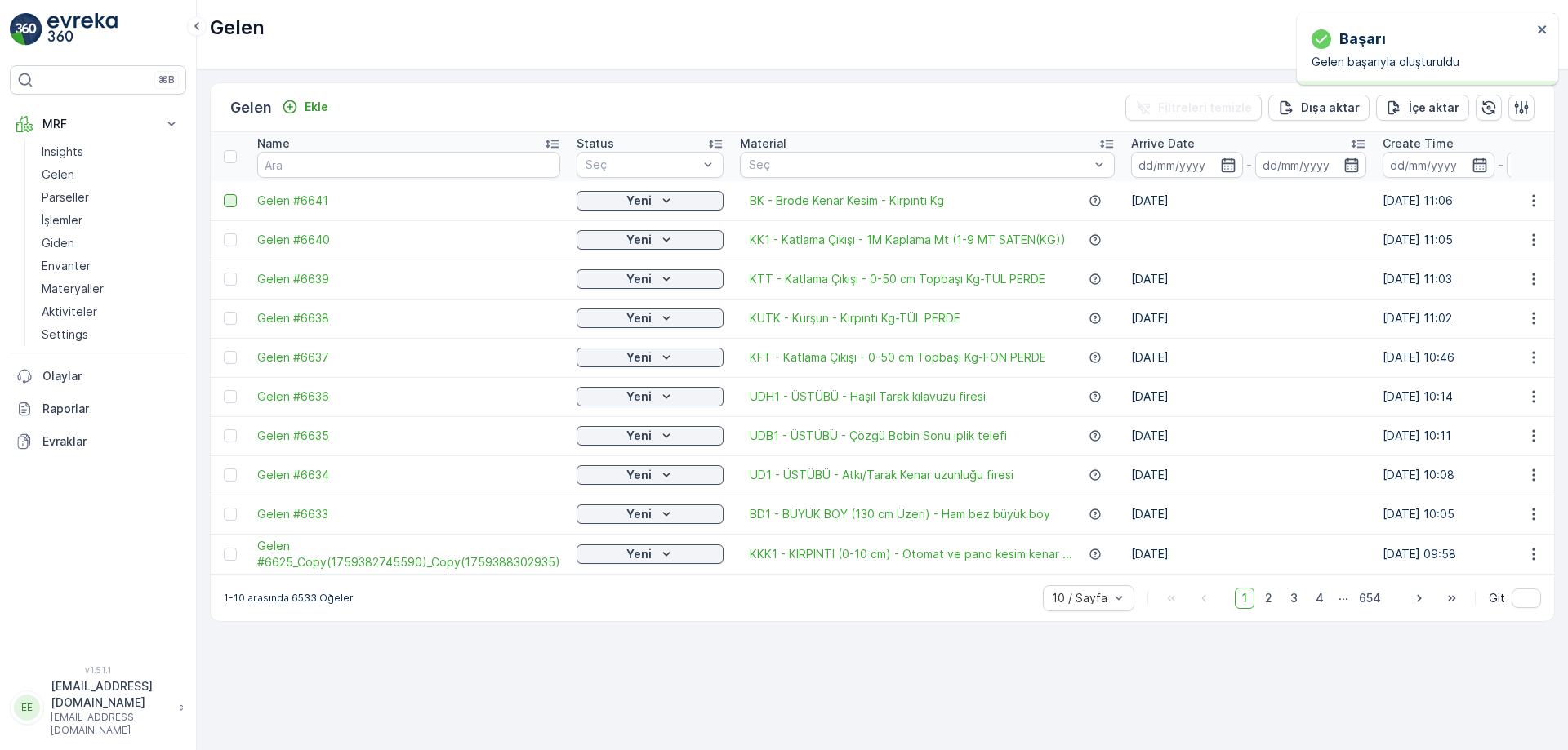
click at [233, 195] on div at bounding box center [230, 200] width 13 height 13
click at [223, 194] on input "checkbox" at bounding box center [223, 194] width 0 height 0
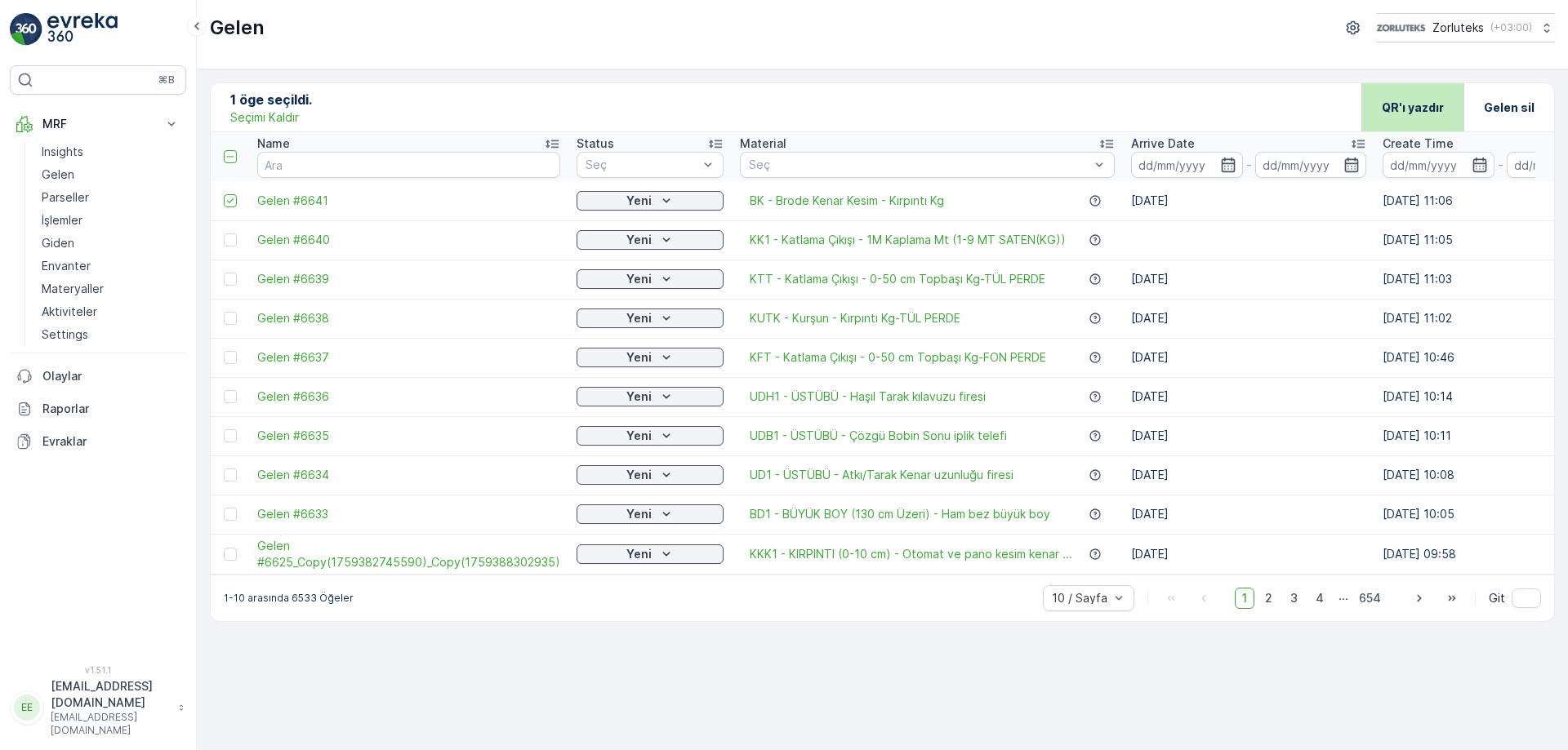
click at [1425, 114] on p "QR'ı yazdır" at bounding box center [1412, 108] width 62 height 17
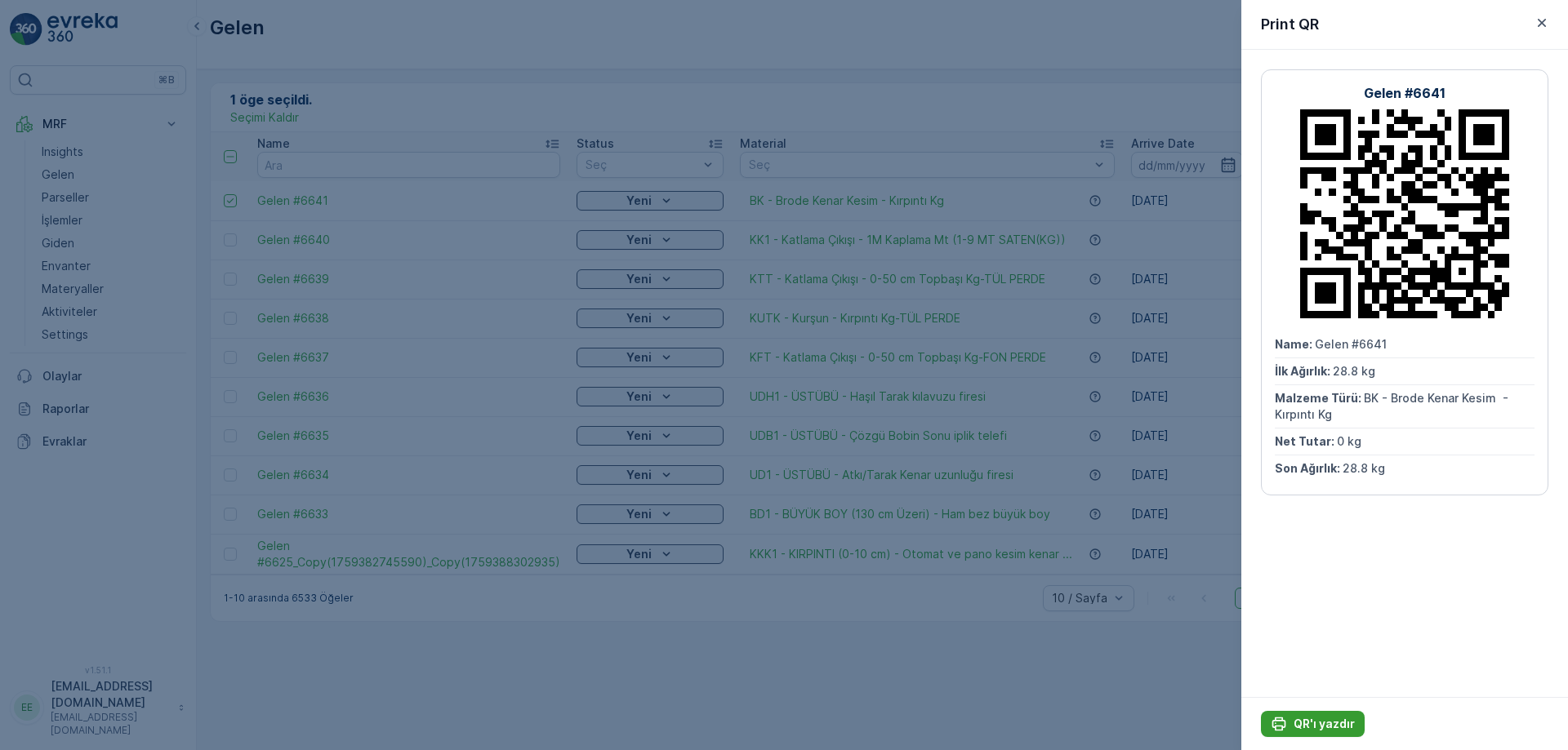
click at [1354, 721] on button "QR'ı yazdır" at bounding box center [1312, 723] width 104 height 26
click at [1539, 26] on icon "button" at bounding box center [1541, 22] width 8 height 8
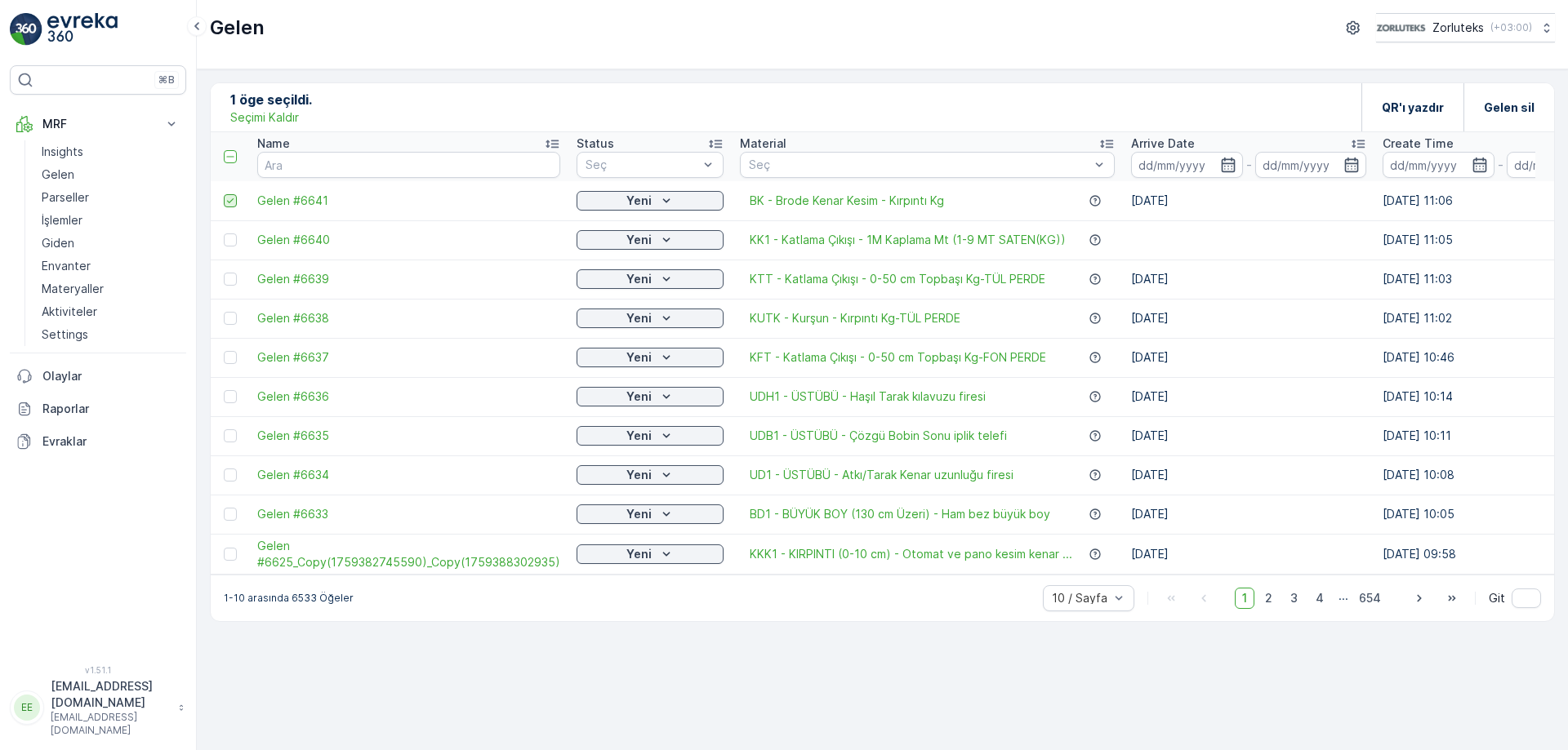
click at [228, 201] on icon at bounding box center [230, 200] width 6 height 5
click at [223, 194] on input "checkbox" at bounding box center [223, 194] width 0 height 0
